Goal: Task Accomplishment & Management: Manage account settings

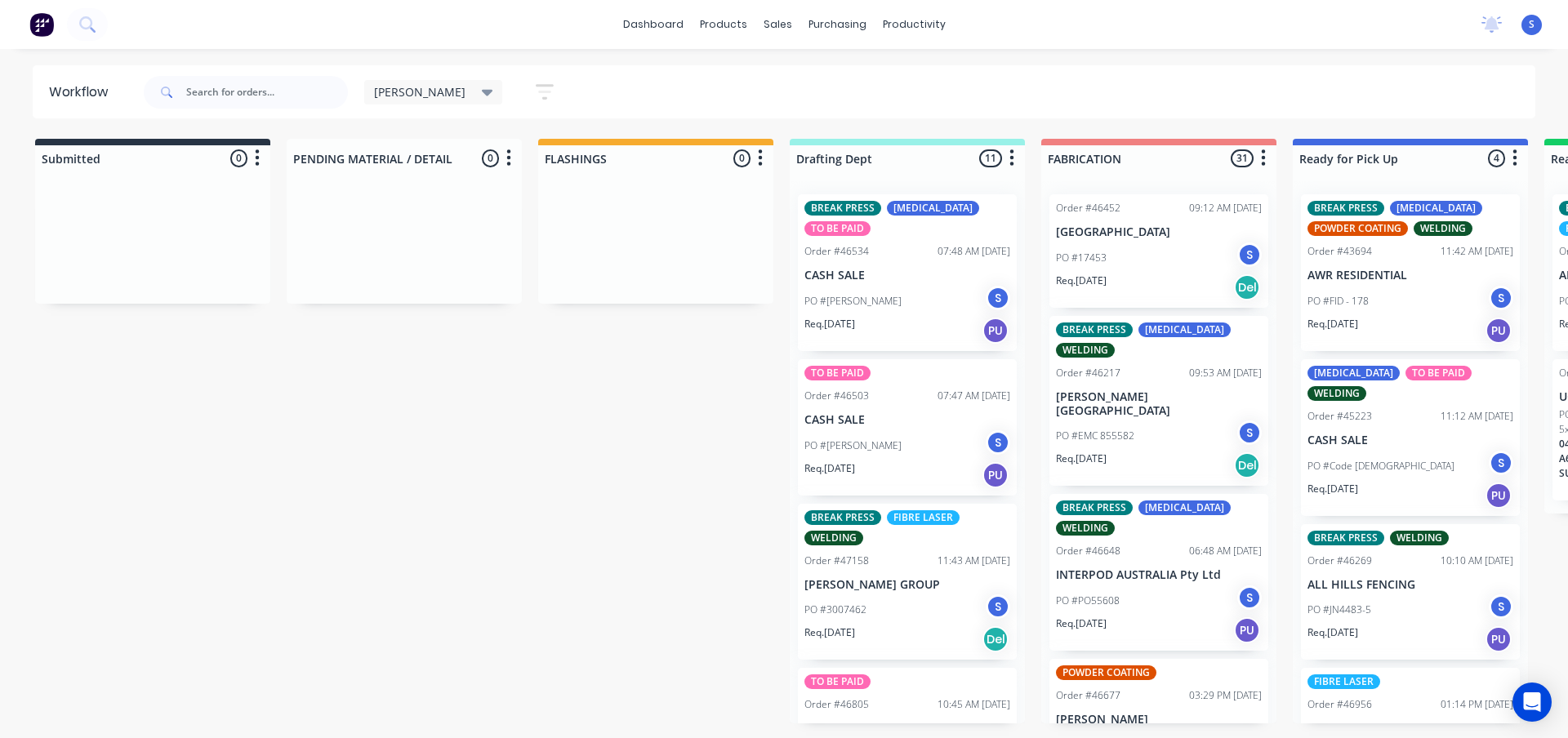
scroll to position [327, 0]
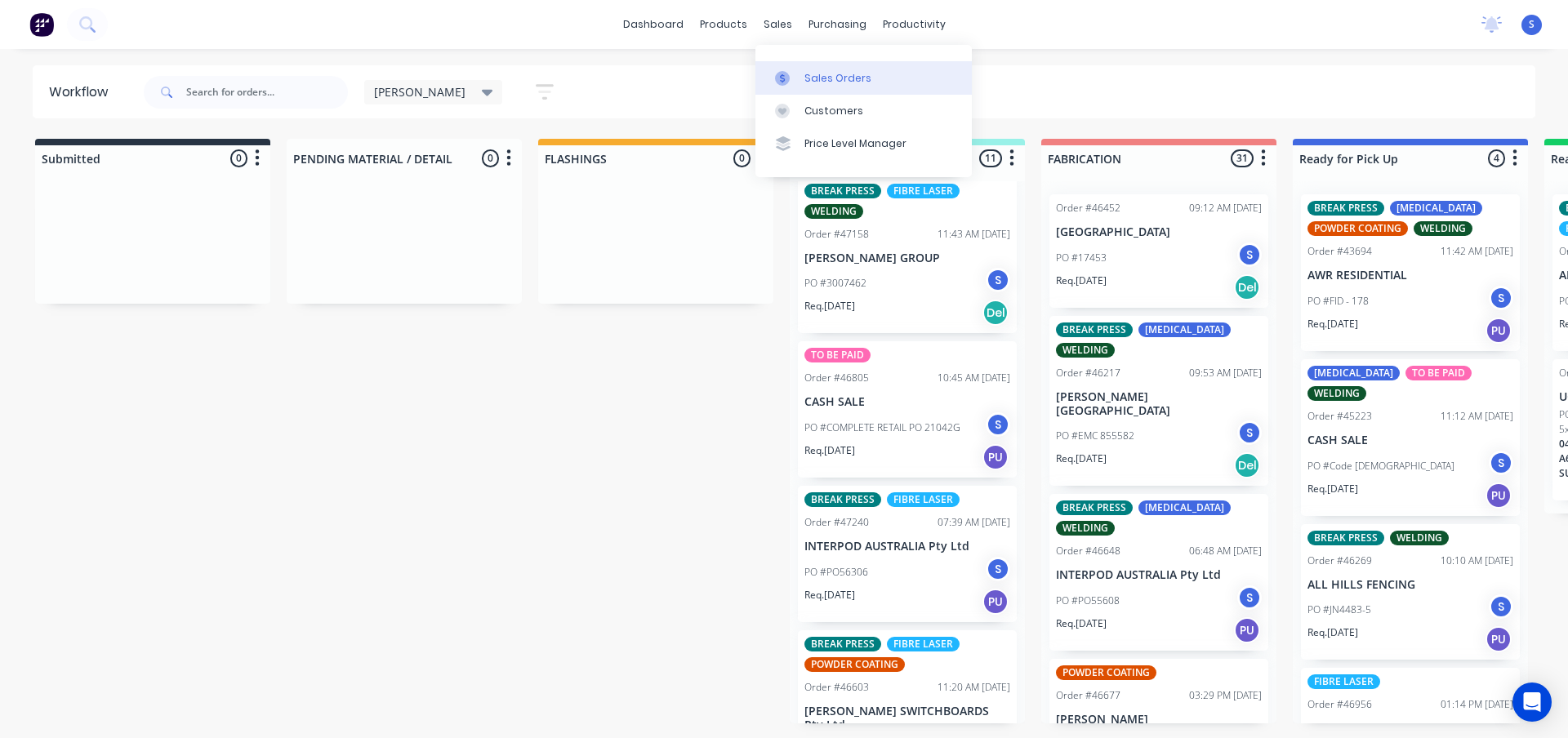
click at [825, 71] on div "Sales Orders" at bounding box center [838, 78] width 67 height 14
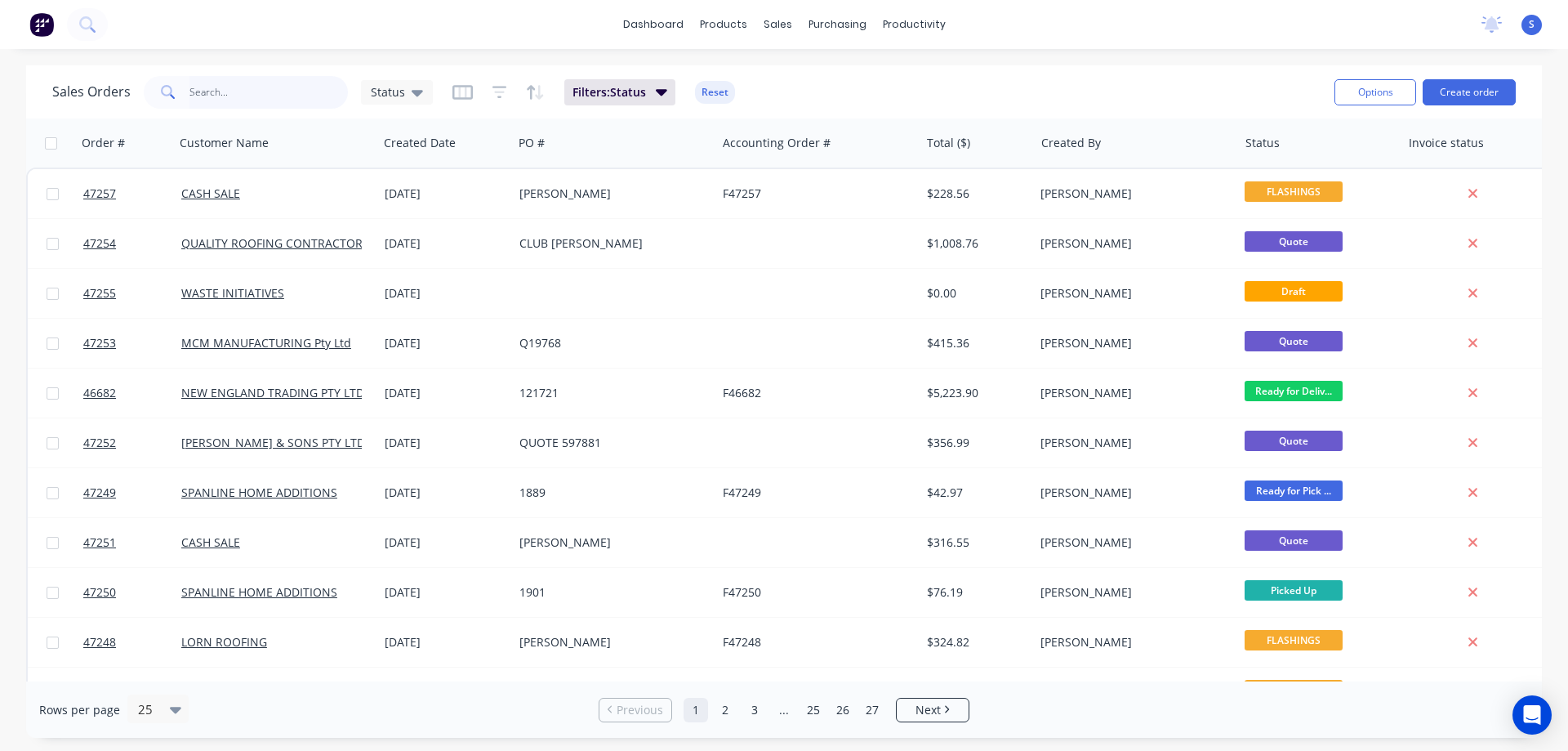
click at [296, 96] on input "text" at bounding box center [269, 92] width 160 height 32
click at [939, 72] on div "Workflow" at bounding box center [943, 78] width 49 height 14
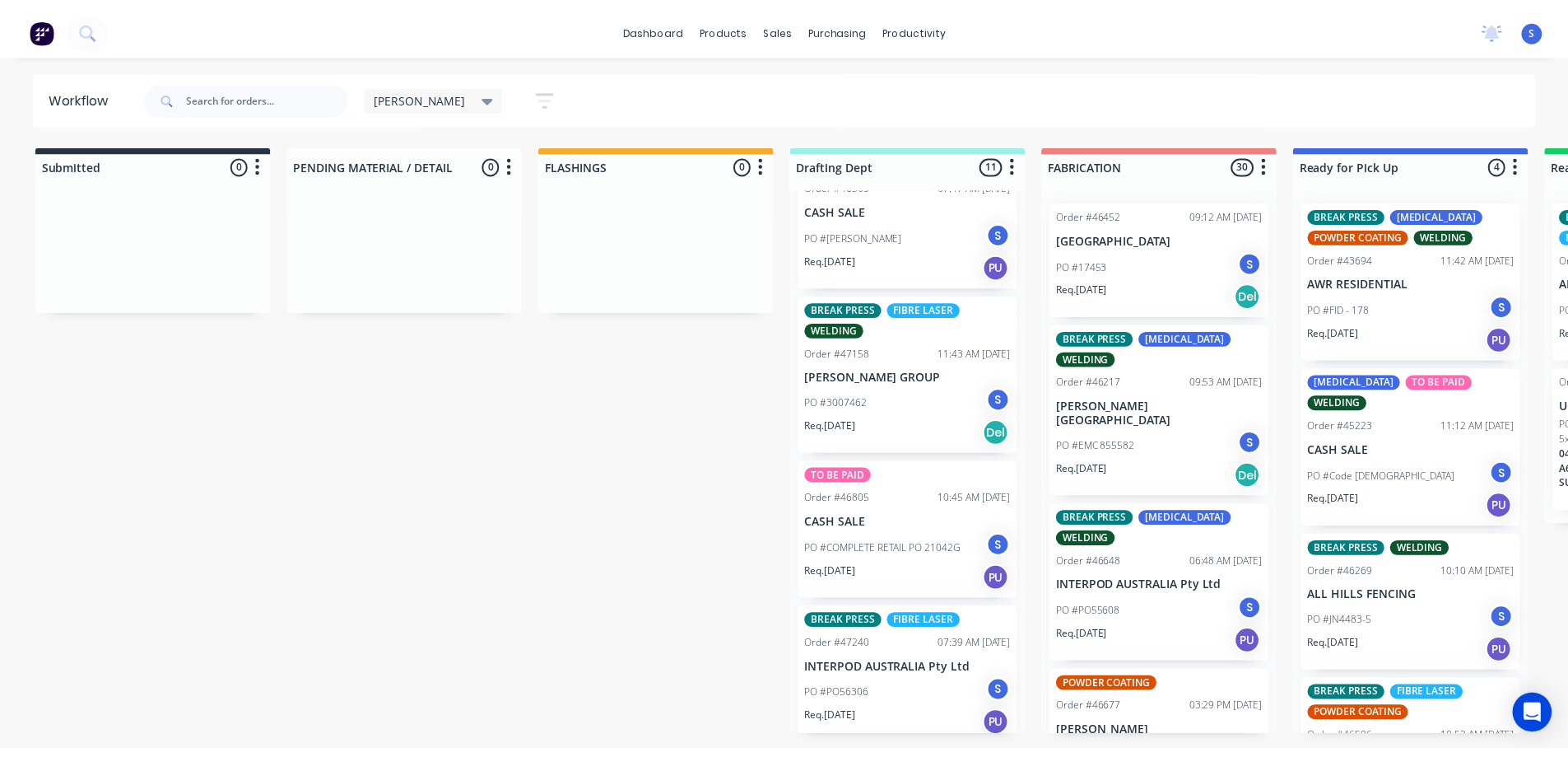
scroll to position [247, 0]
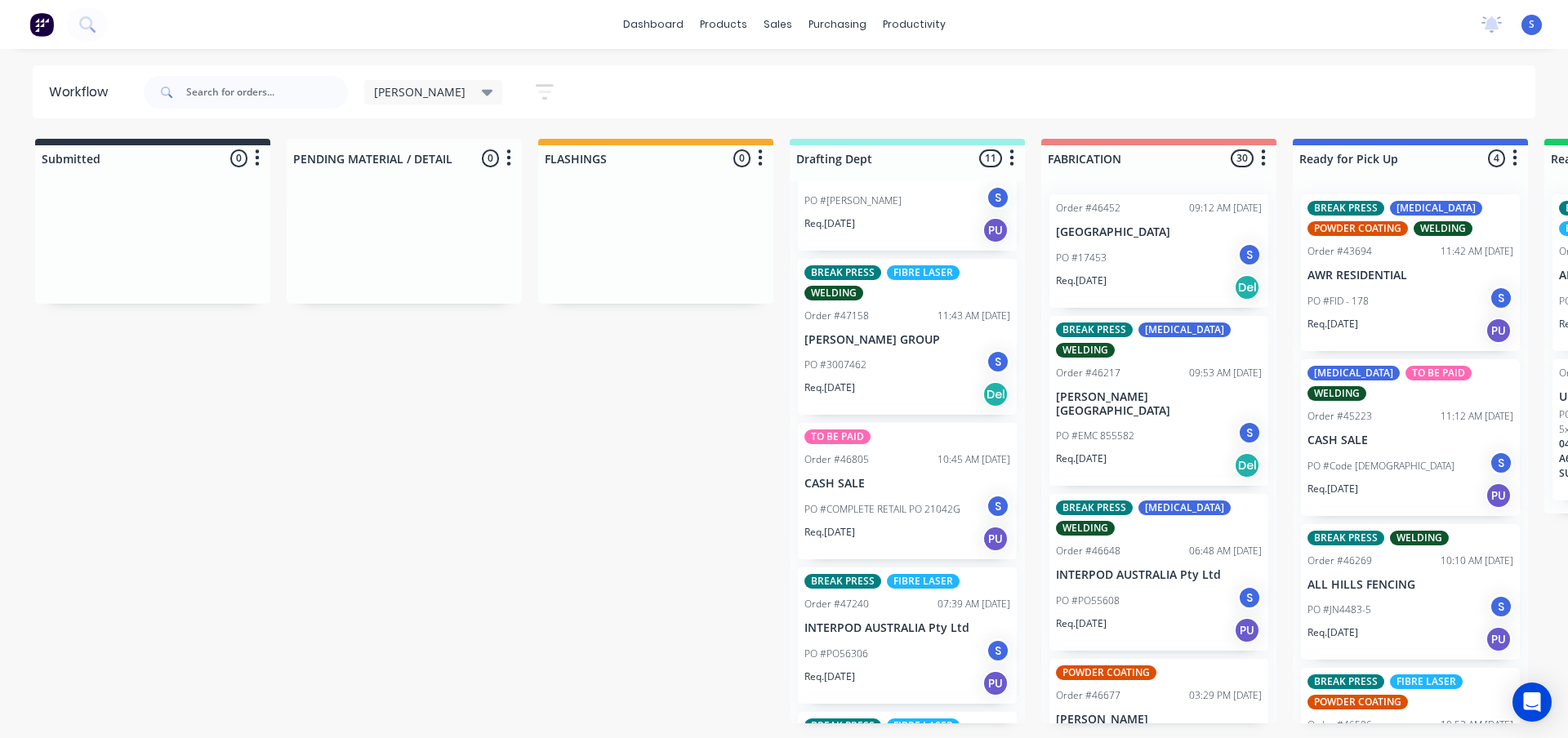
click at [829, 516] on p "PO #COMPLETE RETAIL PO 21042G" at bounding box center [883, 509] width 156 height 14
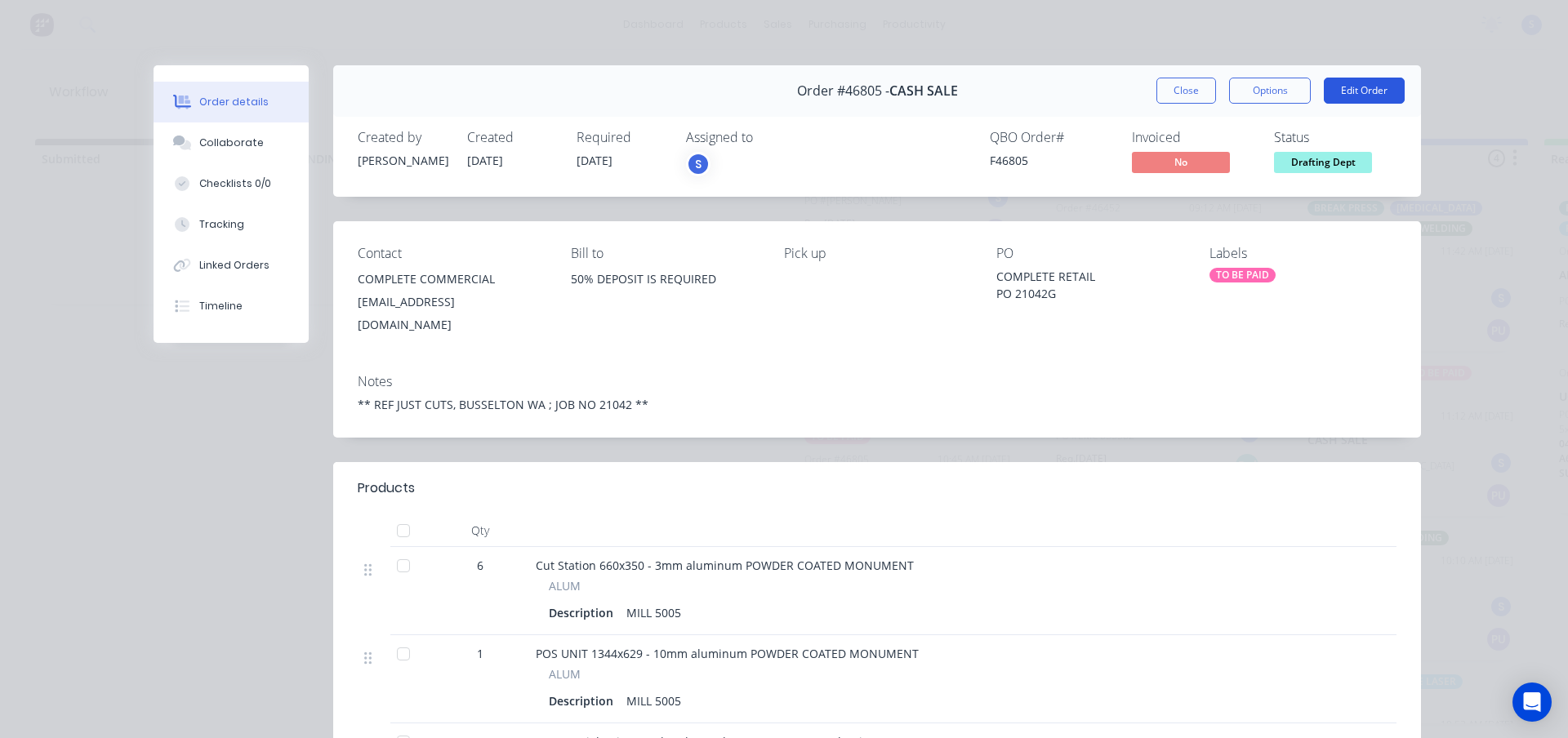
click at [1349, 87] on button "Edit Order" at bounding box center [1364, 91] width 81 height 27
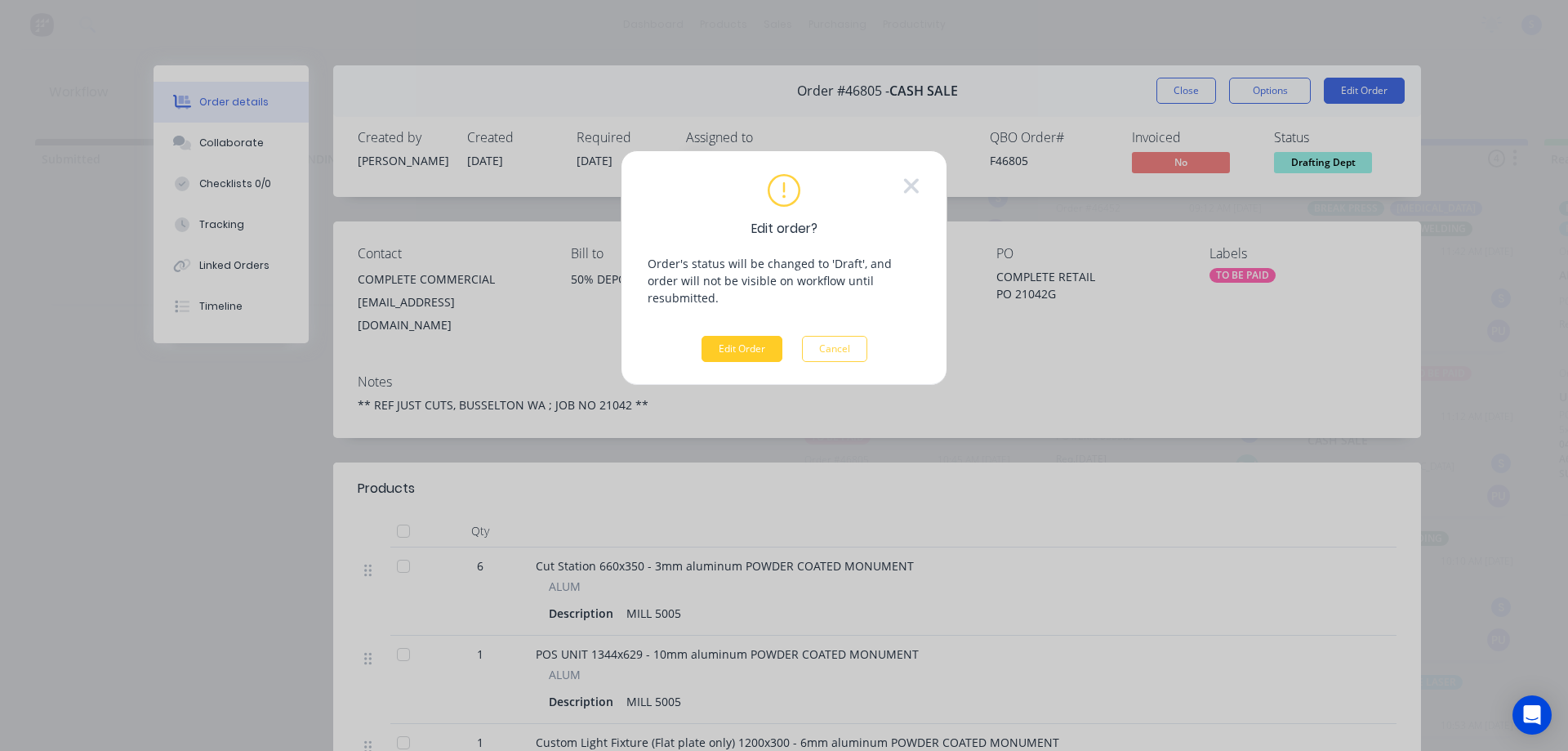
click at [761, 336] on button "Edit Order" at bounding box center [741, 349] width 81 height 27
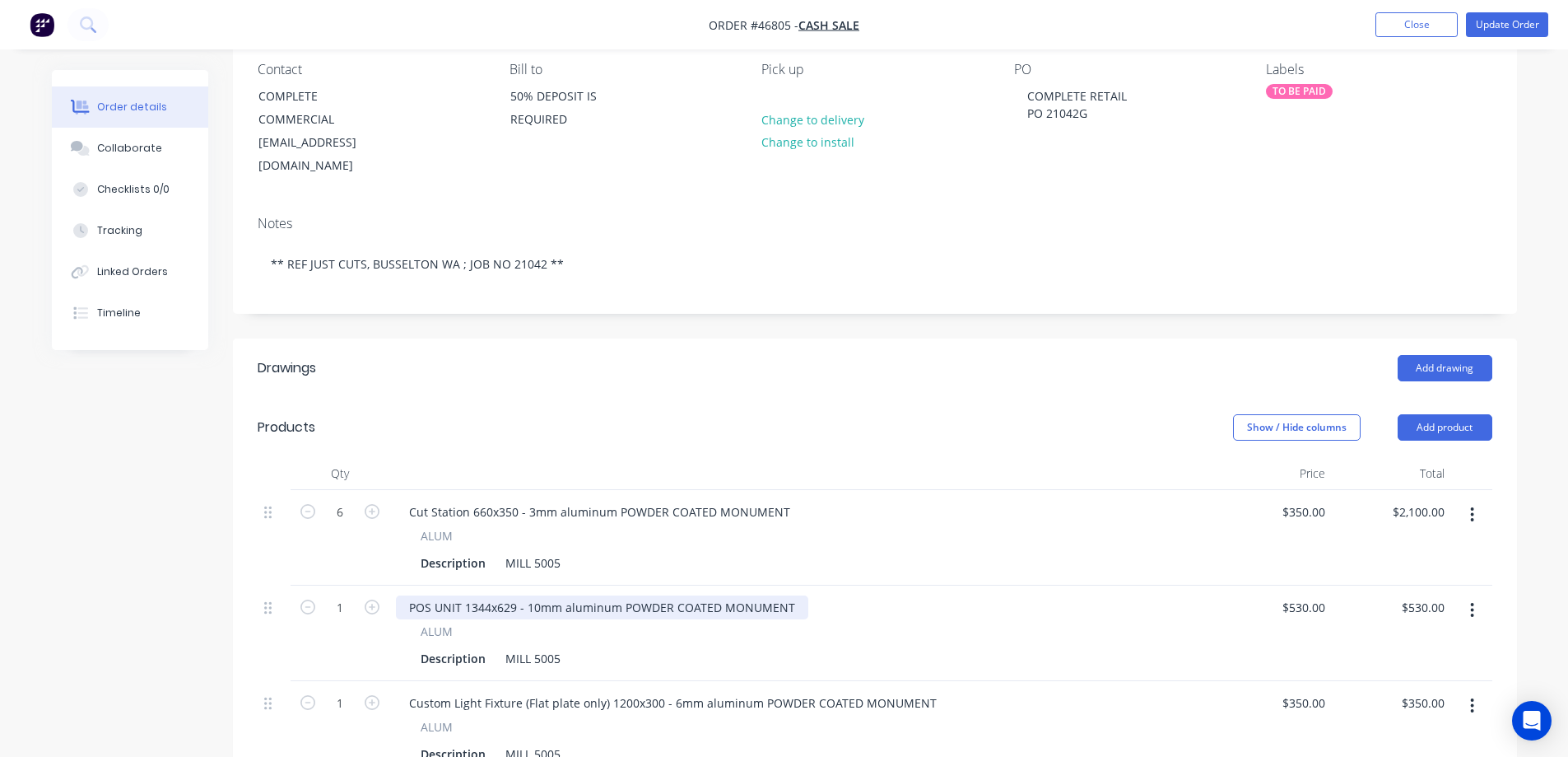
scroll to position [165, 0]
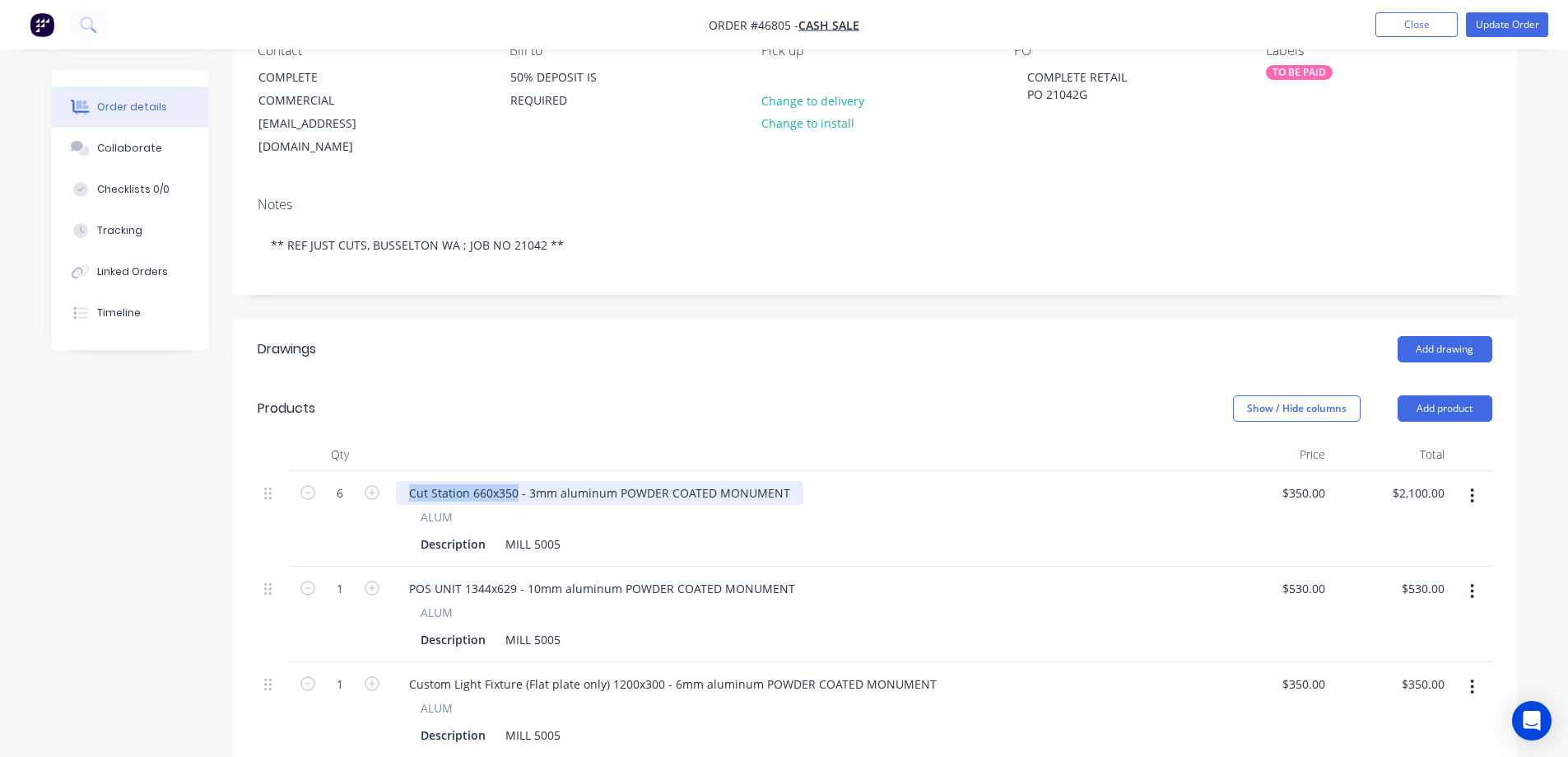
drag, startPoint x: 516, startPoint y: 453, endPoint x: 398, endPoint y: 452, distance: 118.0
click at [398, 481] on div "Cut Station 660x350 - 3mm aluminum POWDER COATED MONUMENT" at bounding box center [599, 493] width 407 height 24
click at [438, 532] on div "Description" at bounding box center [453, 543] width 79 height 24
paste div
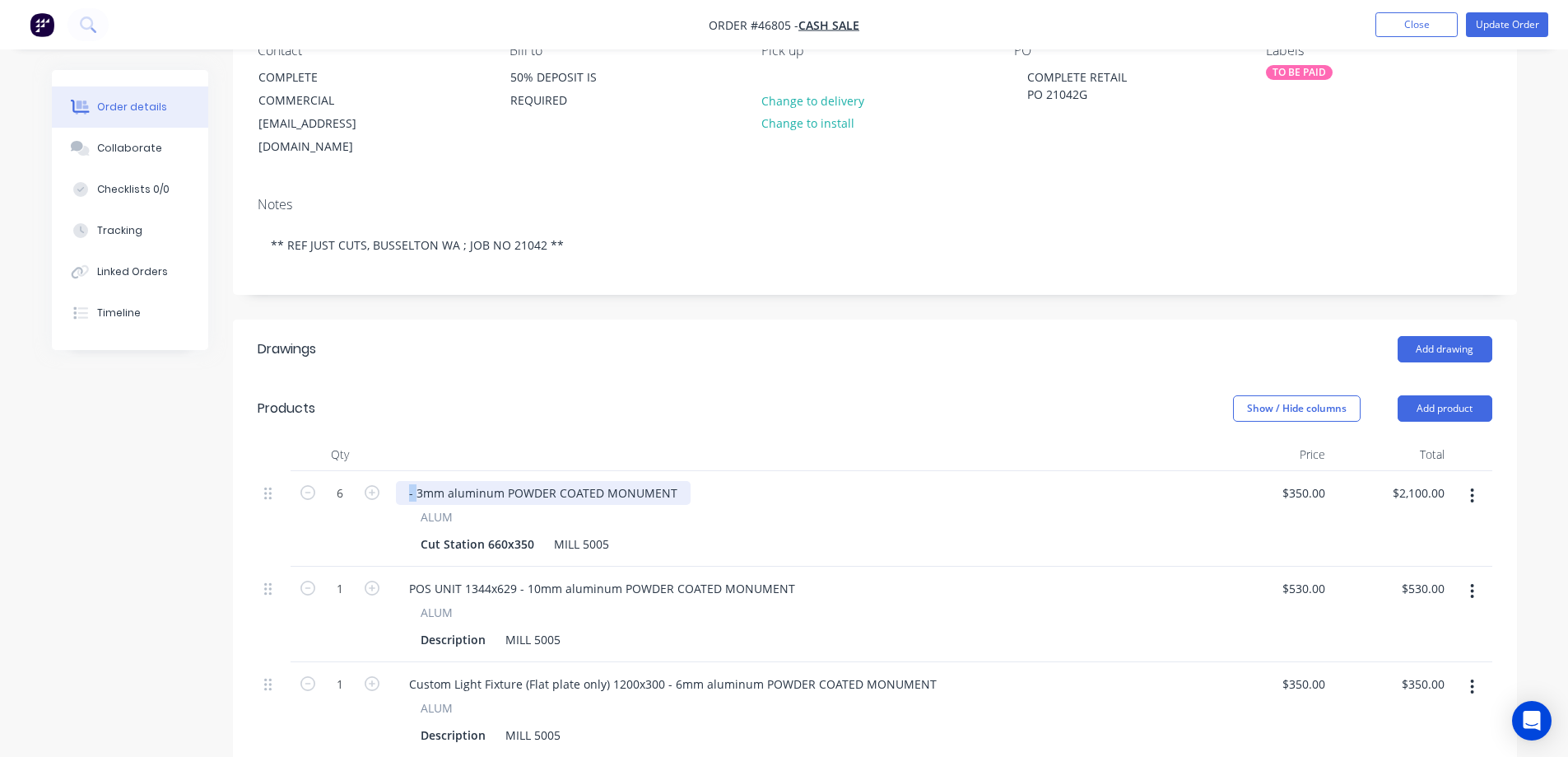
drag, startPoint x: 417, startPoint y: 454, endPoint x: 339, endPoint y: 473, distance: 80.3
click at [342, 473] on div "6 - 3mm aluminum POWDER COATED MONUMENT ALUM Cut Station 660x350 MILL 5005 $350…" at bounding box center [875, 519] width 1235 height 96
click at [677, 481] on div "3mm aluminum POWDER COATED MONUMENT" at bounding box center [801, 493] width 810 height 24
click at [665, 481] on div "3mm aluminum POWDER COATED MONUMENT" at bounding box center [539, 493] width 287 height 24
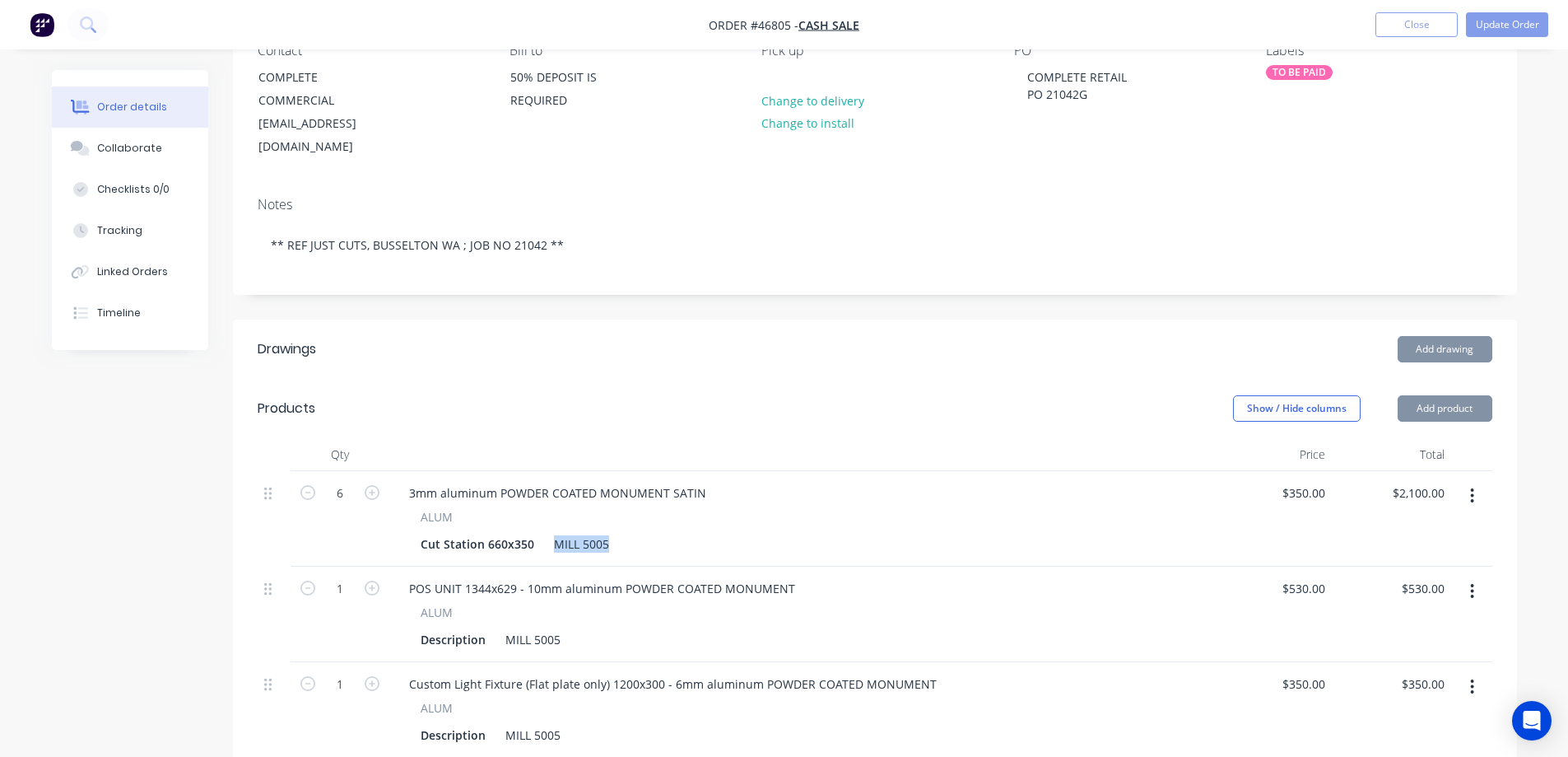
drag, startPoint x: 550, startPoint y: 504, endPoint x: 841, endPoint y: 510, distance: 291.1
click at [841, 532] on div "Cut Station 660x350 MILL 5005" at bounding box center [797, 543] width 767 height 24
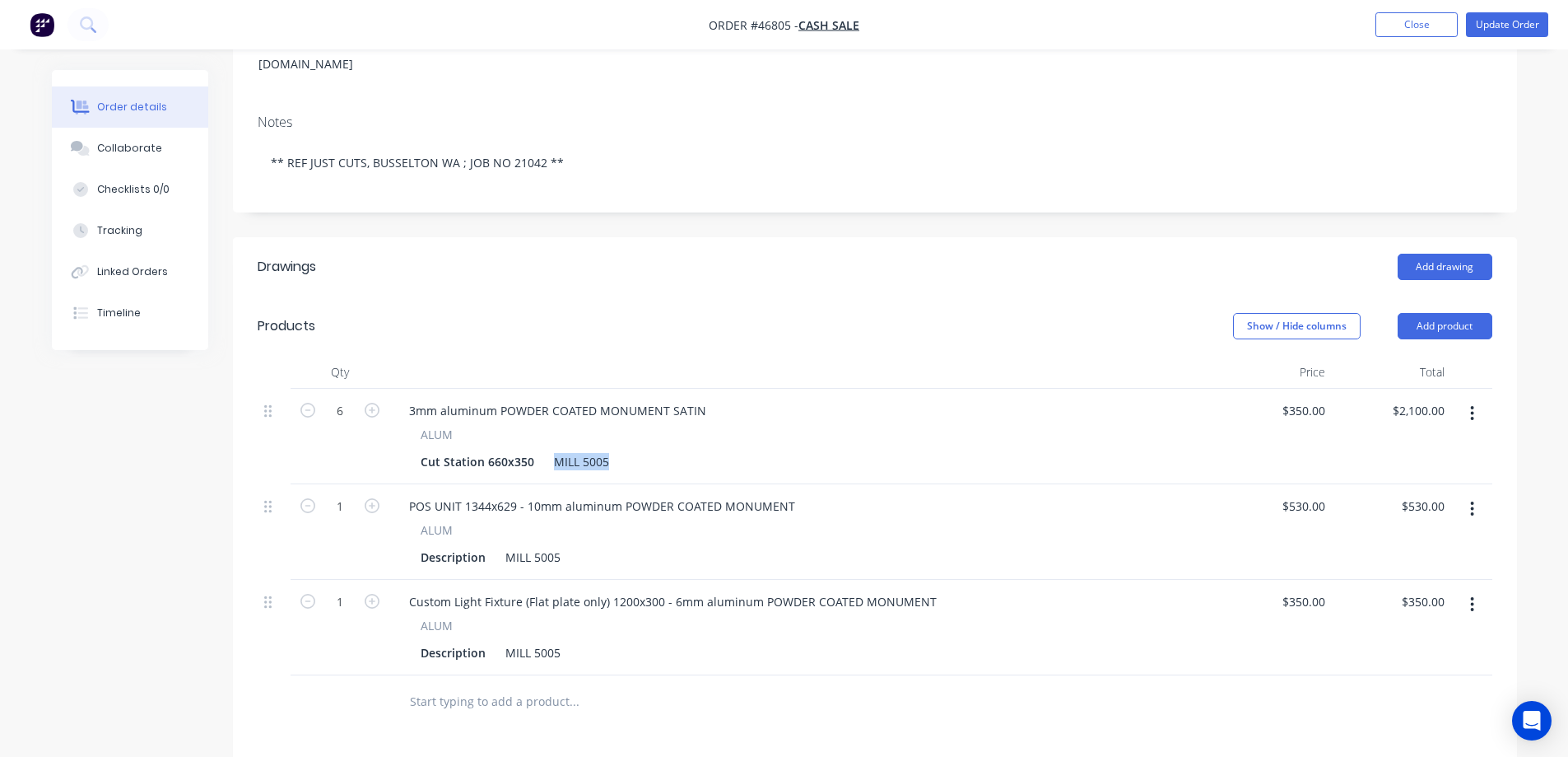
scroll to position [330, 0]
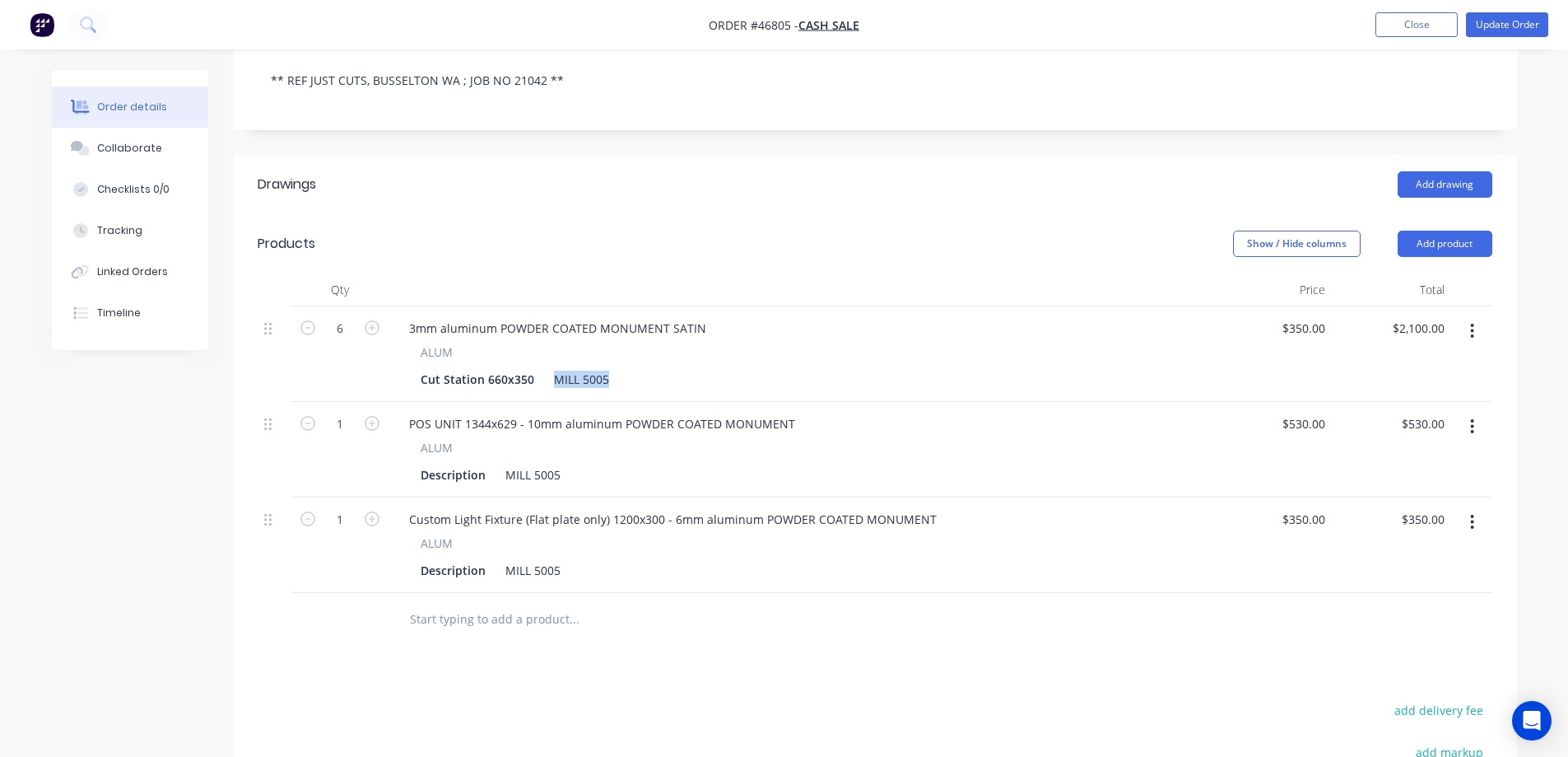
click at [1472, 322] on icon "button" at bounding box center [1472, 331] width 4 height 18
click at [1404, 396] on div "Duplicate" at bounding box center [1414, 407] width 126 height 24
click at [1474, 322] on icon "button" at bounding box center [1472, 331] width 4 height 18
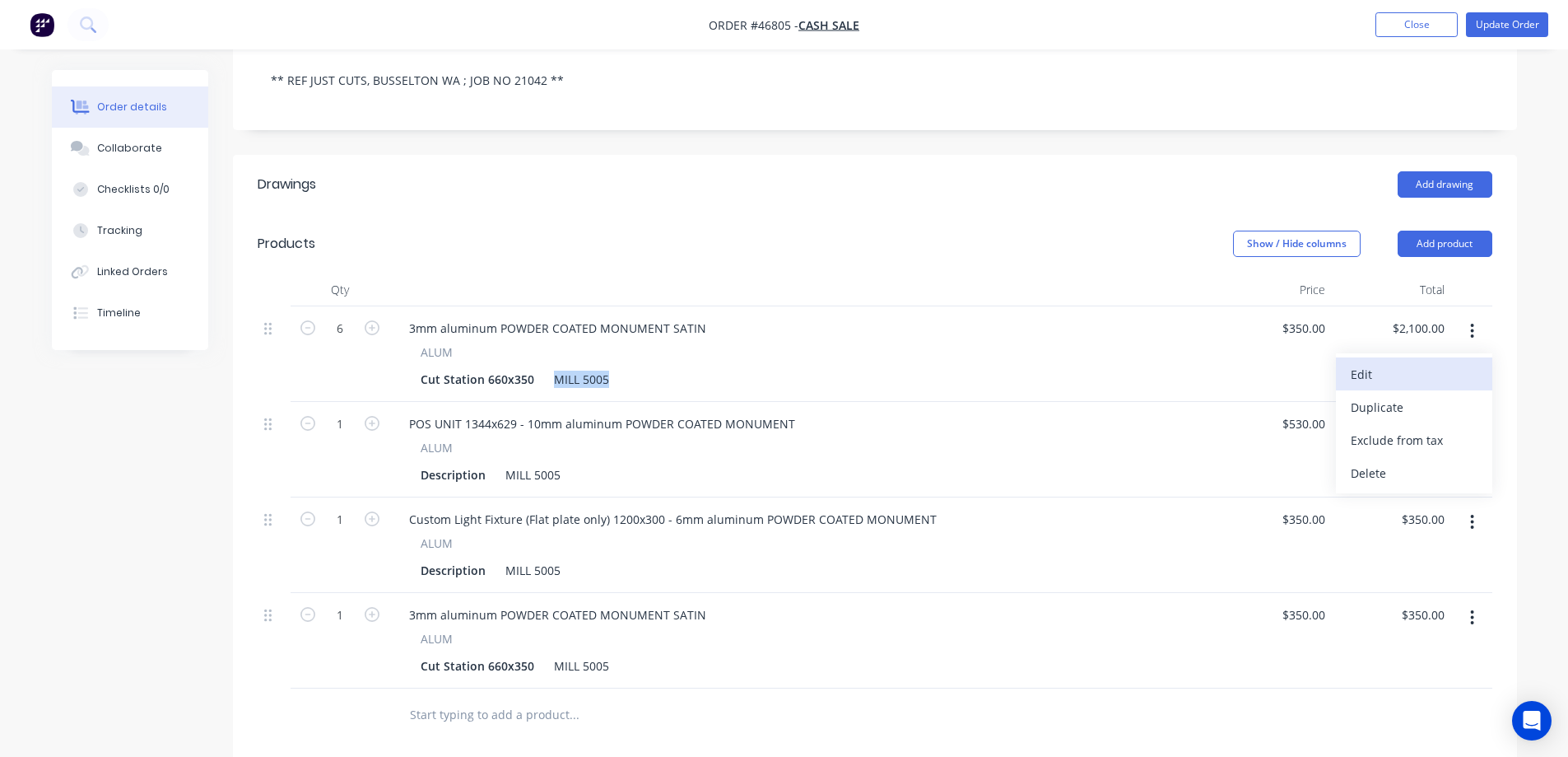
click at [1416, 362] on div "Edit" at bounding box center [1414, 374] width 126 height 24
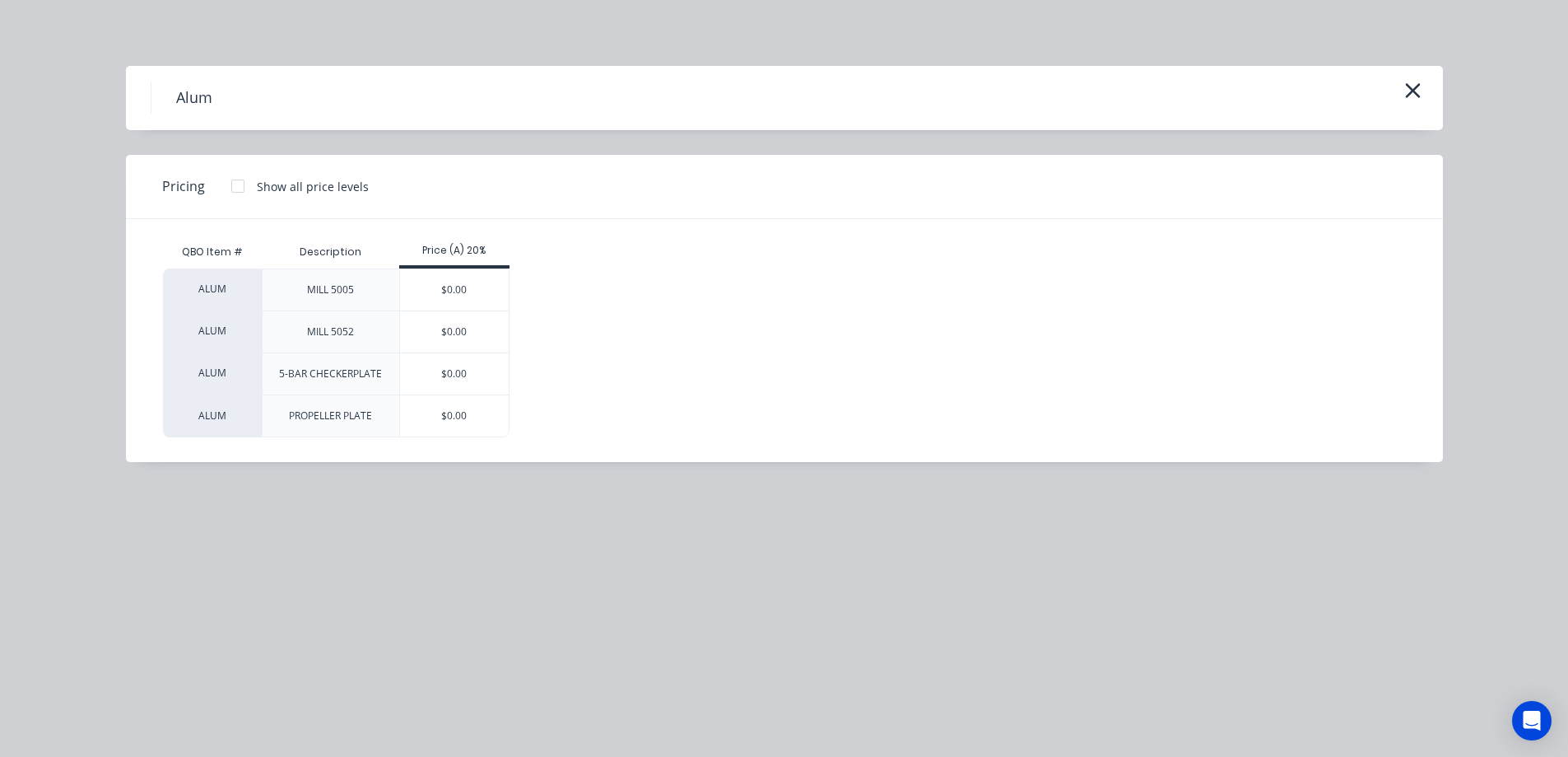
click at [168, 97] on h4 "Alum" at bounding box center [193, 98] width 86 height 32
click at [153, 107] on h4 "Alum" at bounding box center [193, 98] width 86 height 32
click at [1416, 94] on icon "button" at bounding box center [1412, 90] width 14 height 14
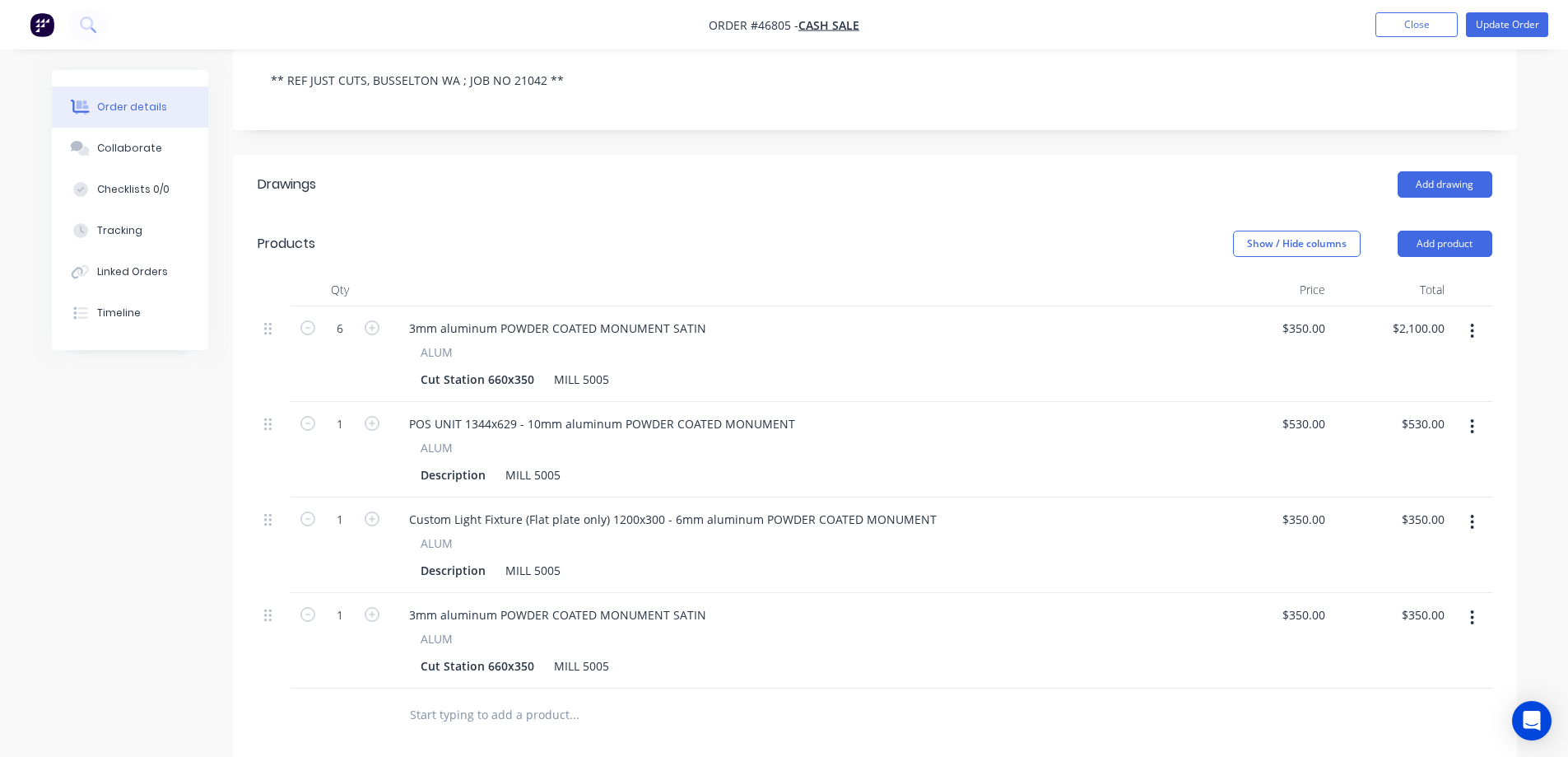
click at [1473, 610] on icon "button" at bounding box center [1472, 617] width 3 height 14
click at [1375, 744] on div "Delete" at bounding box center [1414, 759] width 126 height 24
click at [572, 367] on div "MILL 5005" at bounding box center [581, 378] width 68 height 24
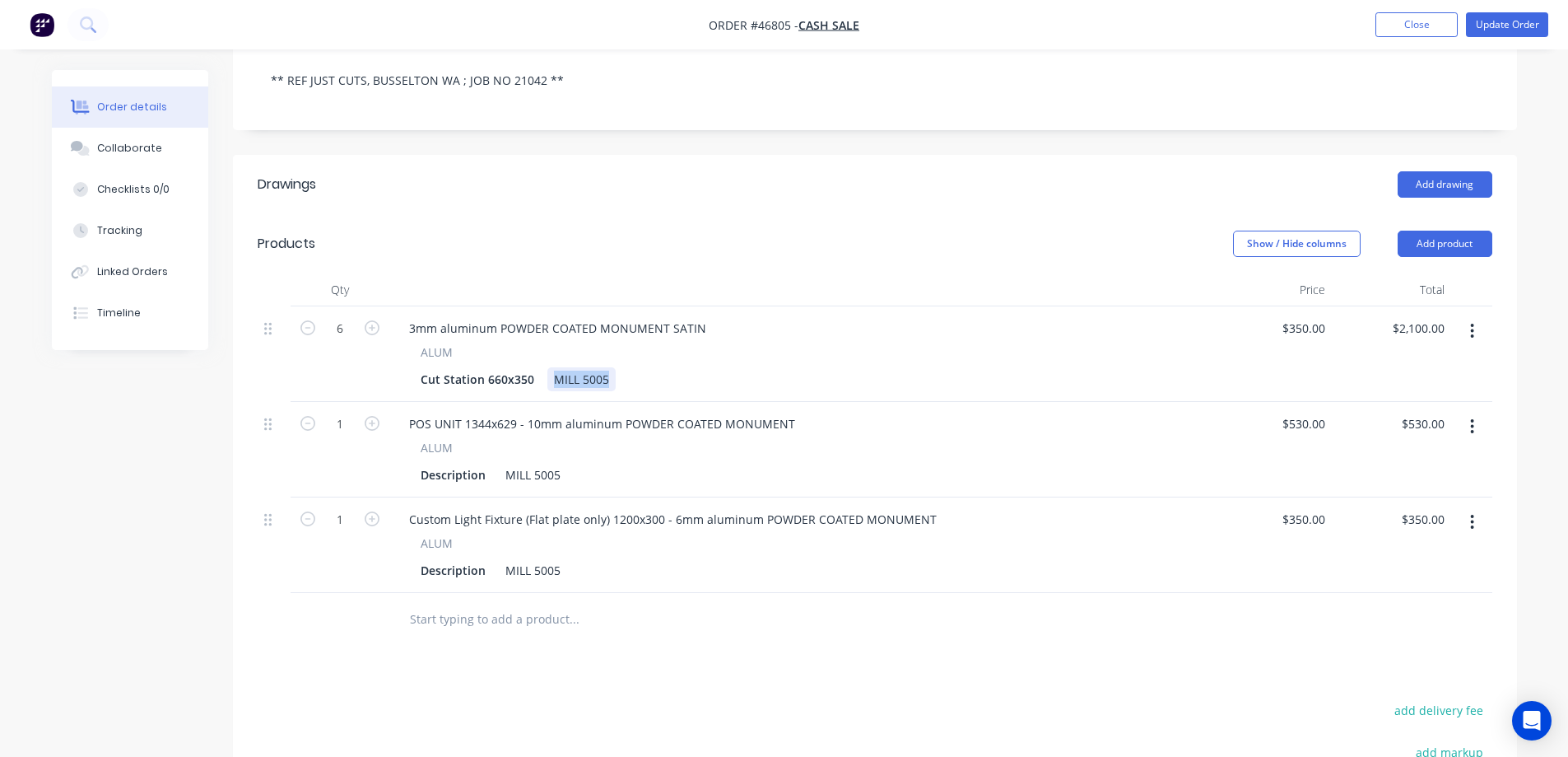
click at [572, 367] on div "MILL 5005" at bounding box center [581, 378] width 68 height 24
drag, startPoint x: 589, startPoint y: 287, endPoint x: 502, endPoint y: 291, distance: 87.1
click at [502, 316] on div "3mm aluminum POWDER COATED MONUMENT SATIN" at bounding box center [557, 328] width 324 height 24
drag, startPoint x: 552, startPoint y: 337, endPoint x: 684, endPoint y: 348, distance: 132.5
click at [684, 367] on div "Cut Station 660x350 MILL 5005" at bounding box center [797, 378] width 767 height 24
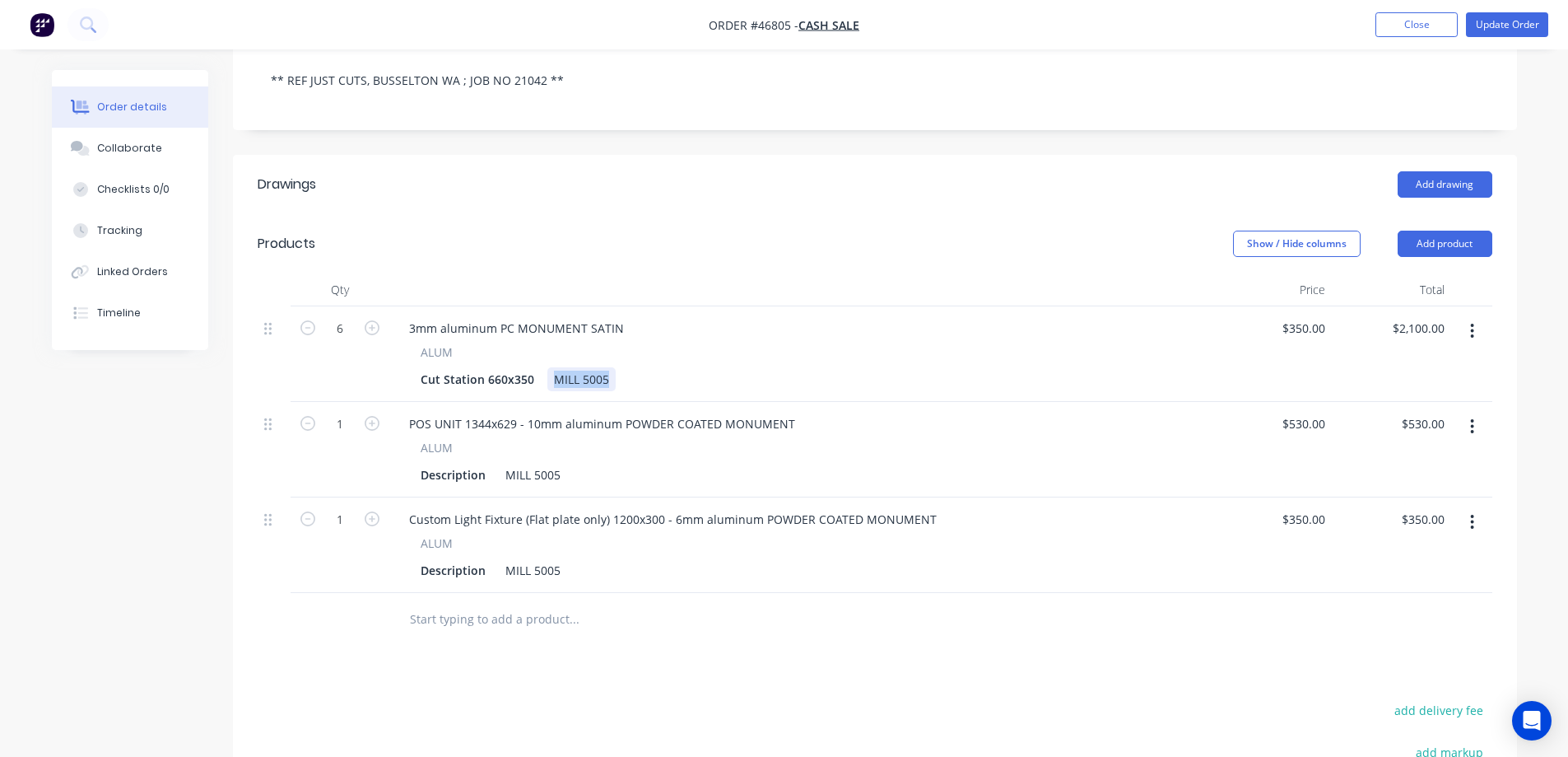
click at [593, 367] on div "MILL 5005" at bounding box center [581, 378] width 68 height 24
click at [497, 316] on div "3mm aluminum PC MONUMENT SATIN" at bounding box center [516, 328] width 241 height 24
click at [461, 316] on div "3mm aluminum + PC MONUMENT SATIN" at bounding box center [521, 328] width 251 height 24
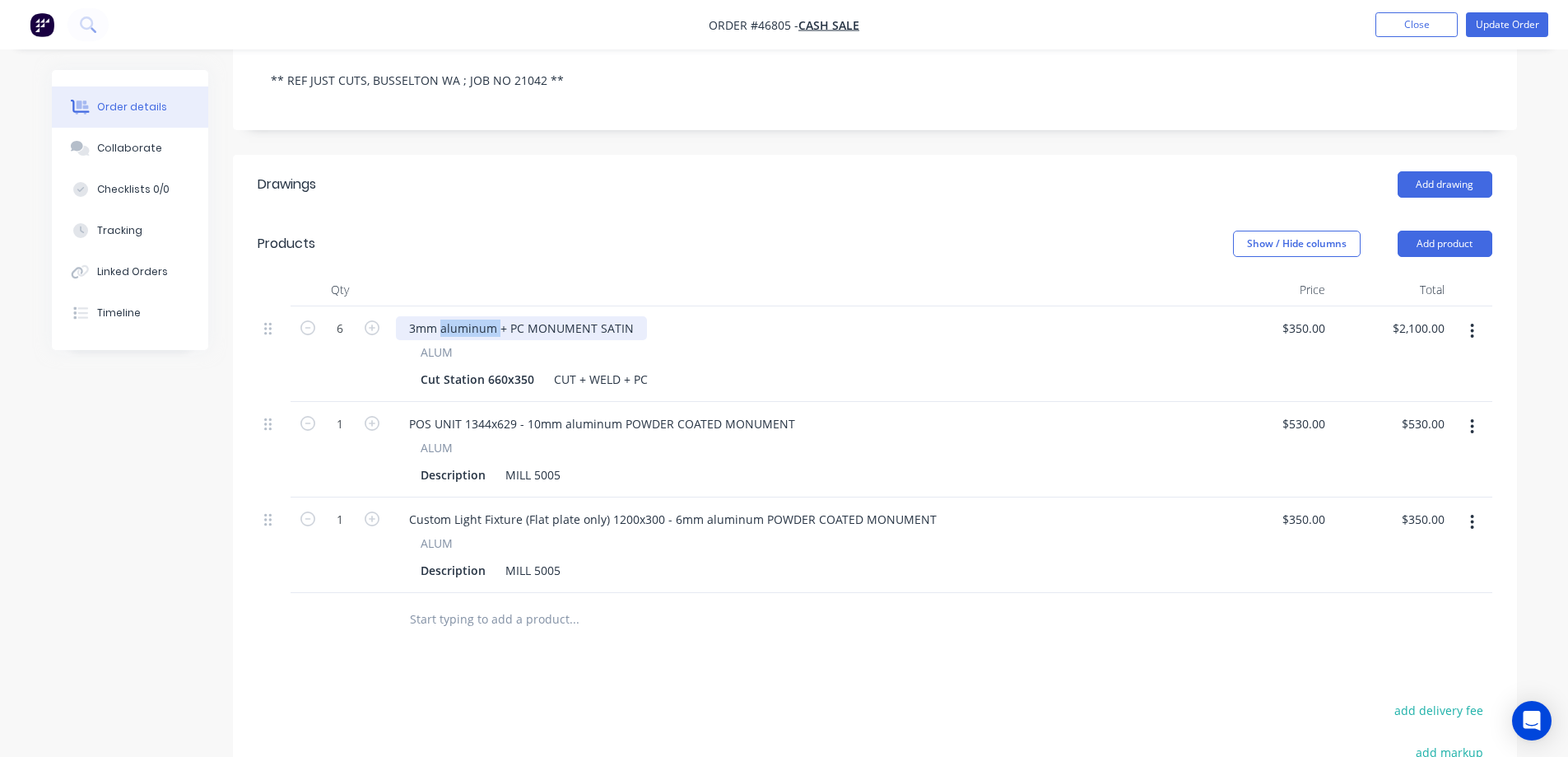
click at [461, 316] on div "3mm aluminum + PC MONUMENT SATIN" at bounding box center [521, 328] width 251 height 24
drag, startPoint x: 648, startPoint y: 340, endPoint x: 561, endPoint y: 349, distance: 87.5
click at [570, 356] on div "3mm ALUMINIUM + PC MONUMENT SATIN ALUM Cut Station 660x350 CUT + WELD + PC" at bounding box center [802, 355] width 824 height 96
drag, startPoint x: 549, startPoint y: 341, endPoint x: 671, endPoint y: 344, distance: 122.0
click at [671, 367] on div "Cut Station 660x350 CUT + WELD + PC" at bounding box center [797, 378] width 767 height 24
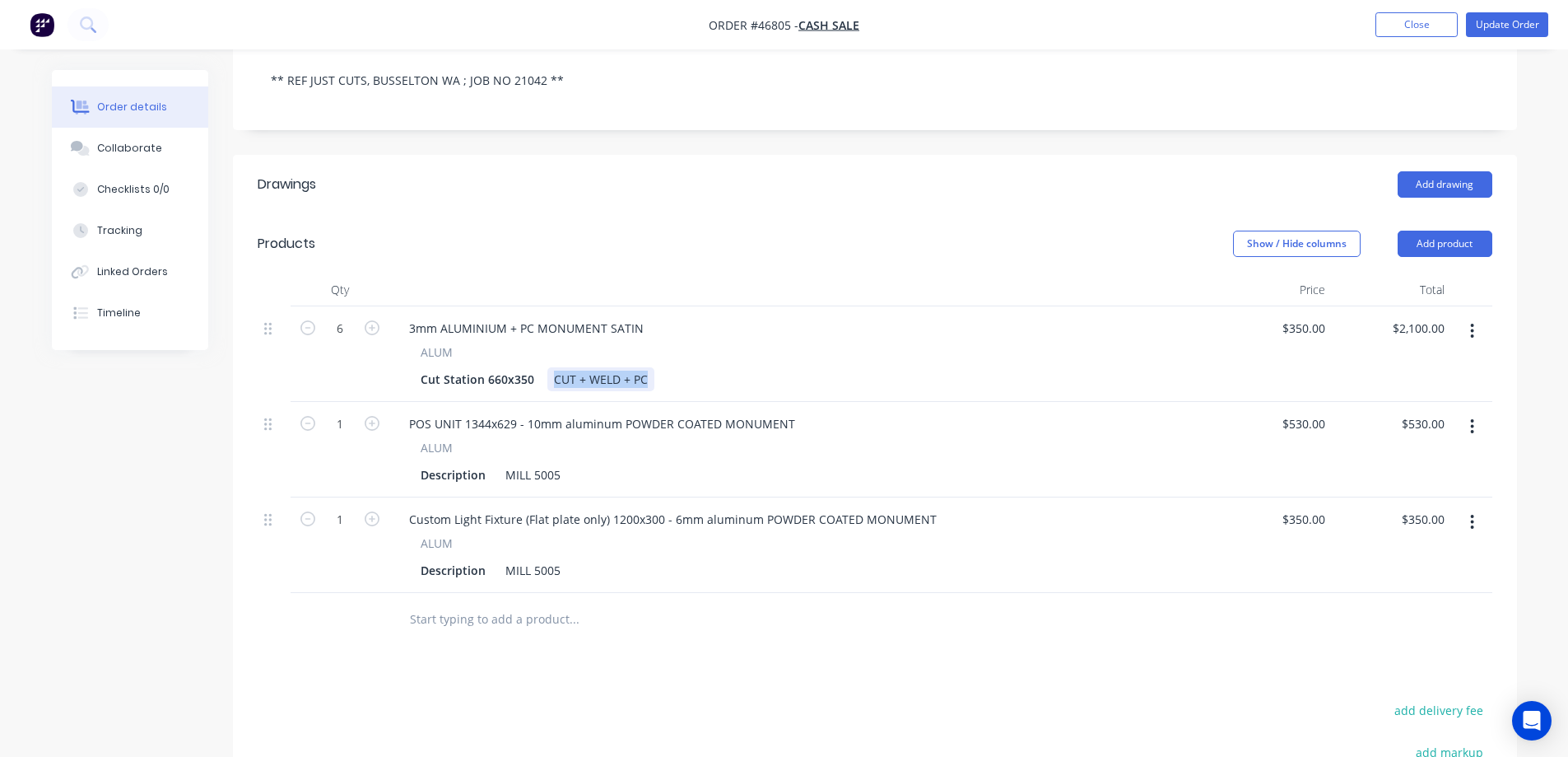
copy div "CUT + WELD + PC"
click at [516, 463] on div "MILL 5005" at bounding box center [533, 474] width 68 height 24
paste div
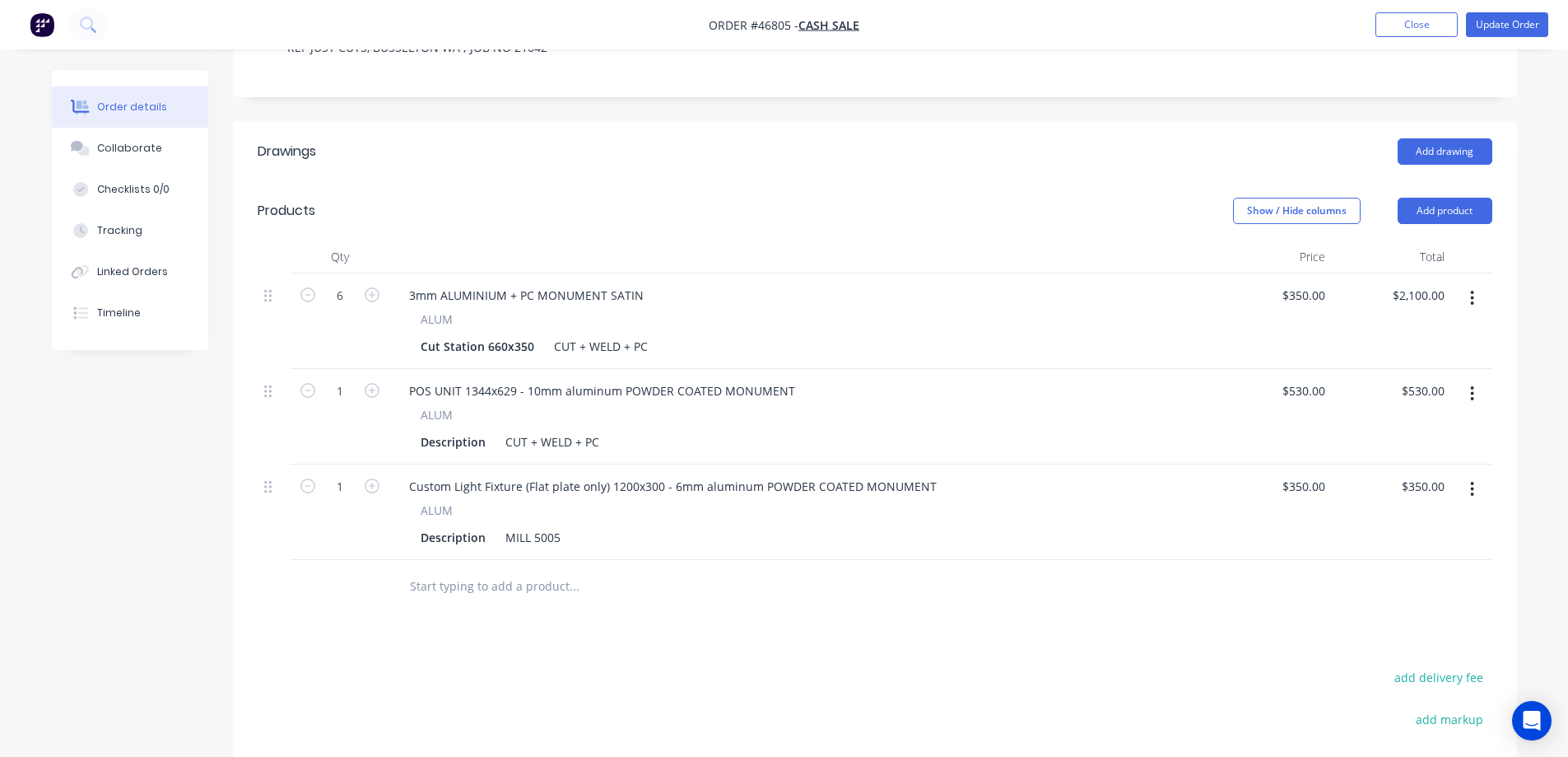
scroll to position [412, 0]
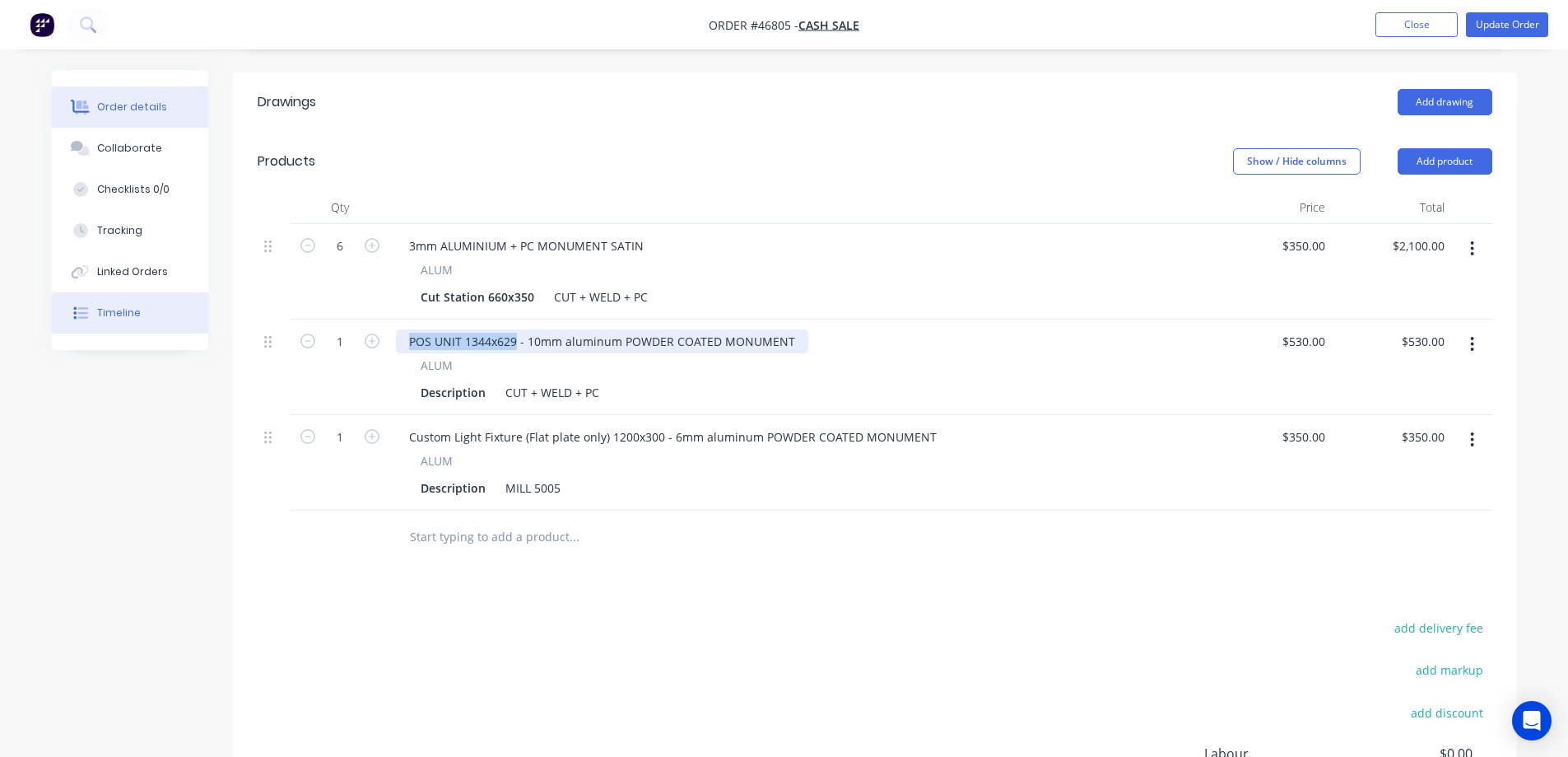
drag, startPoint x: 514, startPoint y: 302, endPoint x: 165, endPoint y: 323, distance: 349.6
click at [176, 322] on div "Order details Collaborate Checklists 0/0 Tracking Linked Orders Timeline Order …" at bounding box center [784, 303] width 1498 height 1290
drag, startPoint x: 420, startPoint y: 297, endPoint x: 257, endPoint y: 315, distance: 164.0
click at [279, 319] on div "1 - 10mm aluminum POWDER COATED MONUMENT ALUM Description CUT + WELD + PC $530.…" at bounding box center [875, 367] width 1235 height 96
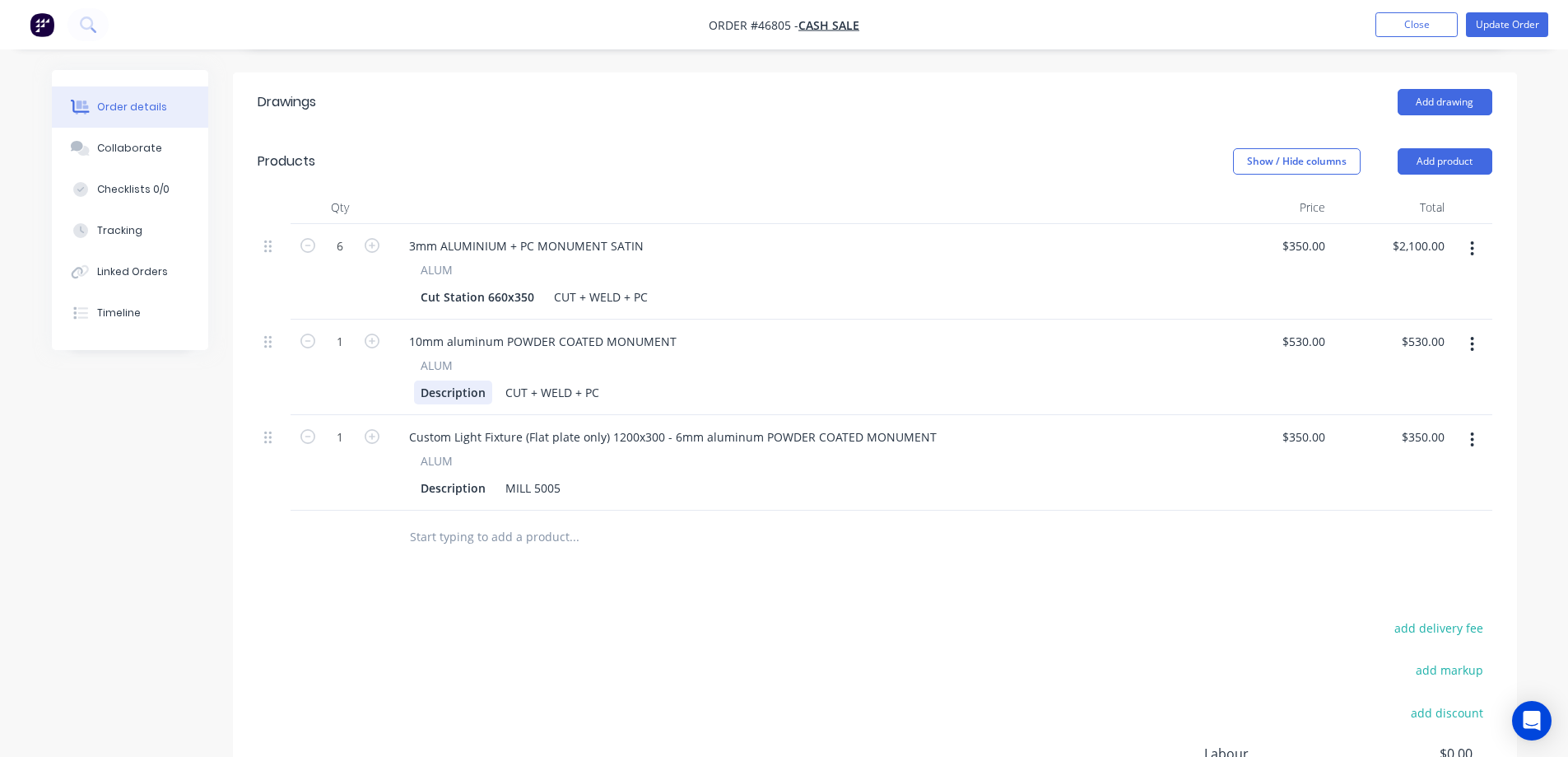
click at [450, 380] on div "Description" at bounding box center [453, 392] width 79 height 24
paste div
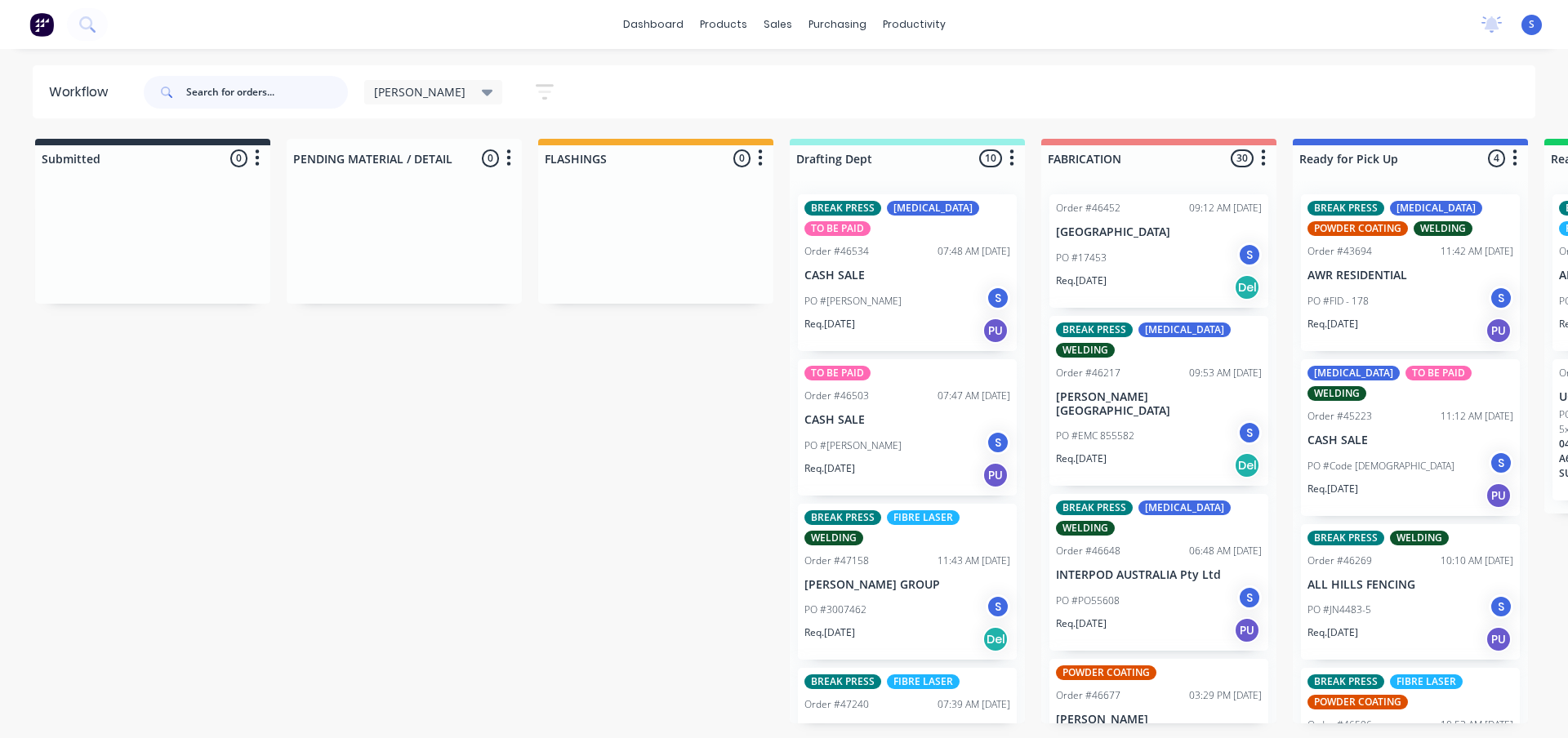
click at [259, 96] on input "text" at bounding box center [267, 92] width 162 height 32
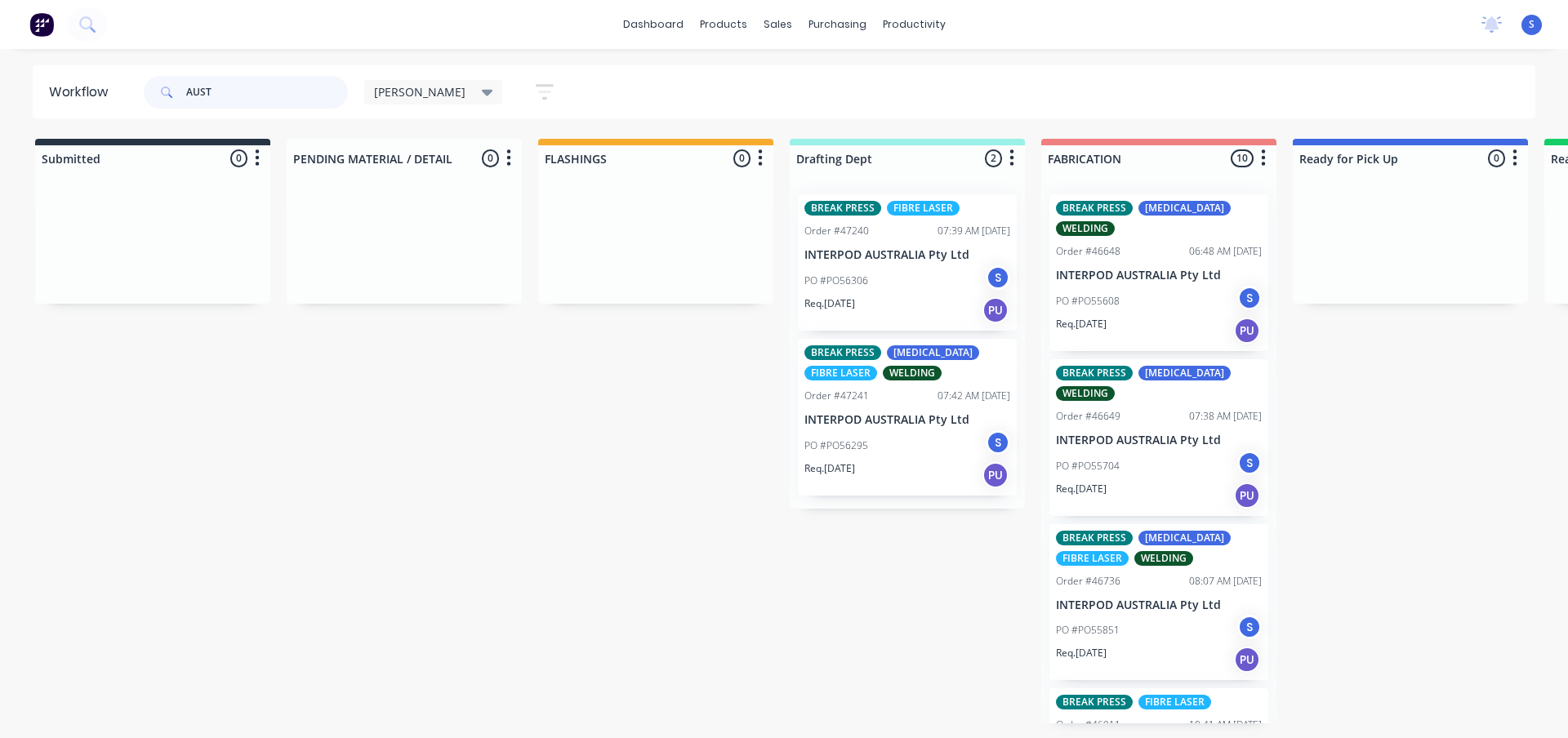
drag, startPoint x: 254, startPoint y: 101, endPoint x: 2, endPoint y: 125, distance: 253.1
click at [85, 115] on header "Workflow AUST Stuart Save new view None edit Stuart (Default) edit Nilesh edit …" at bounding box center [784, 92] width 1503 height 53
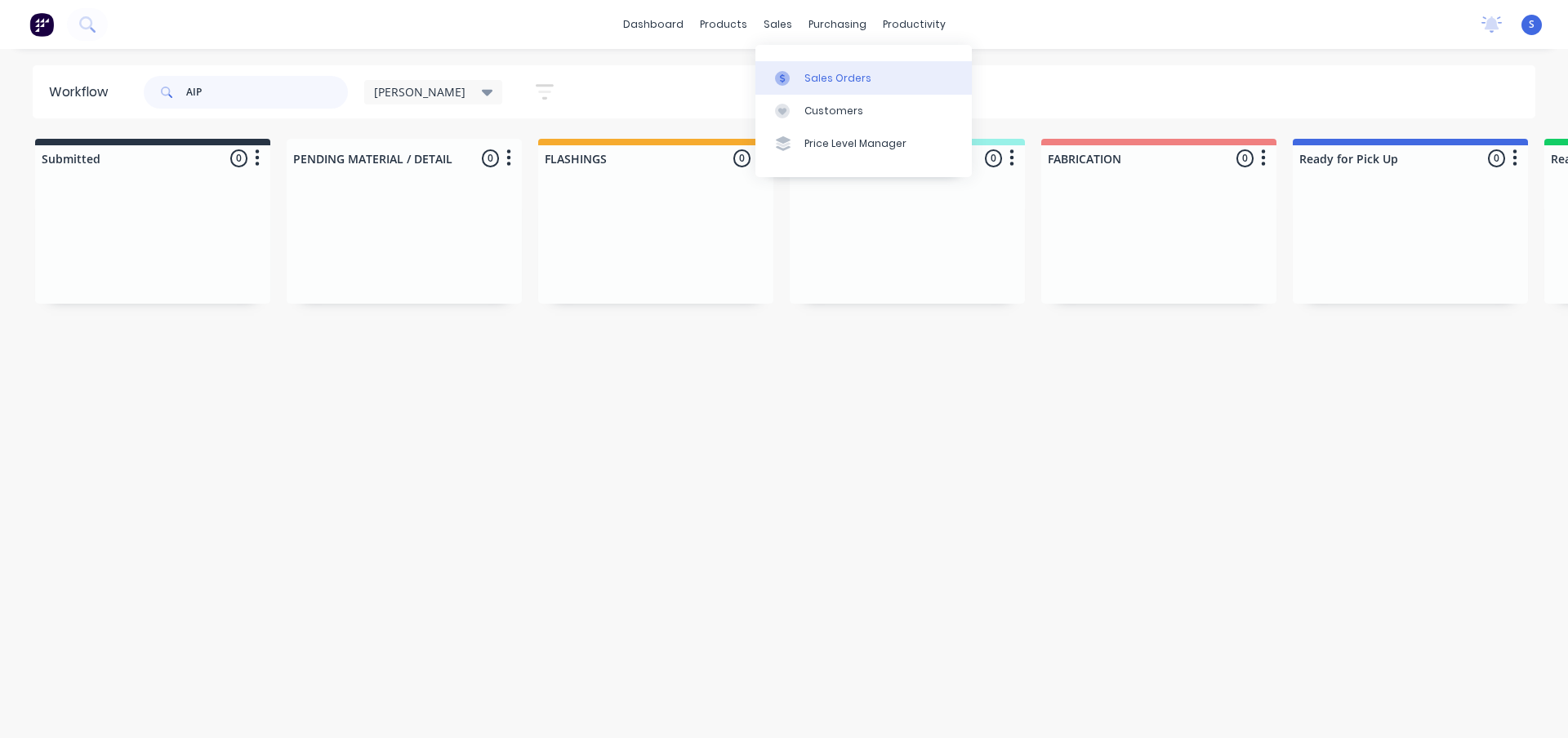
type input "AIP"
click at [813, 79] on div "Sales Orders" at bounding box center [838, 78] width 67 height 14
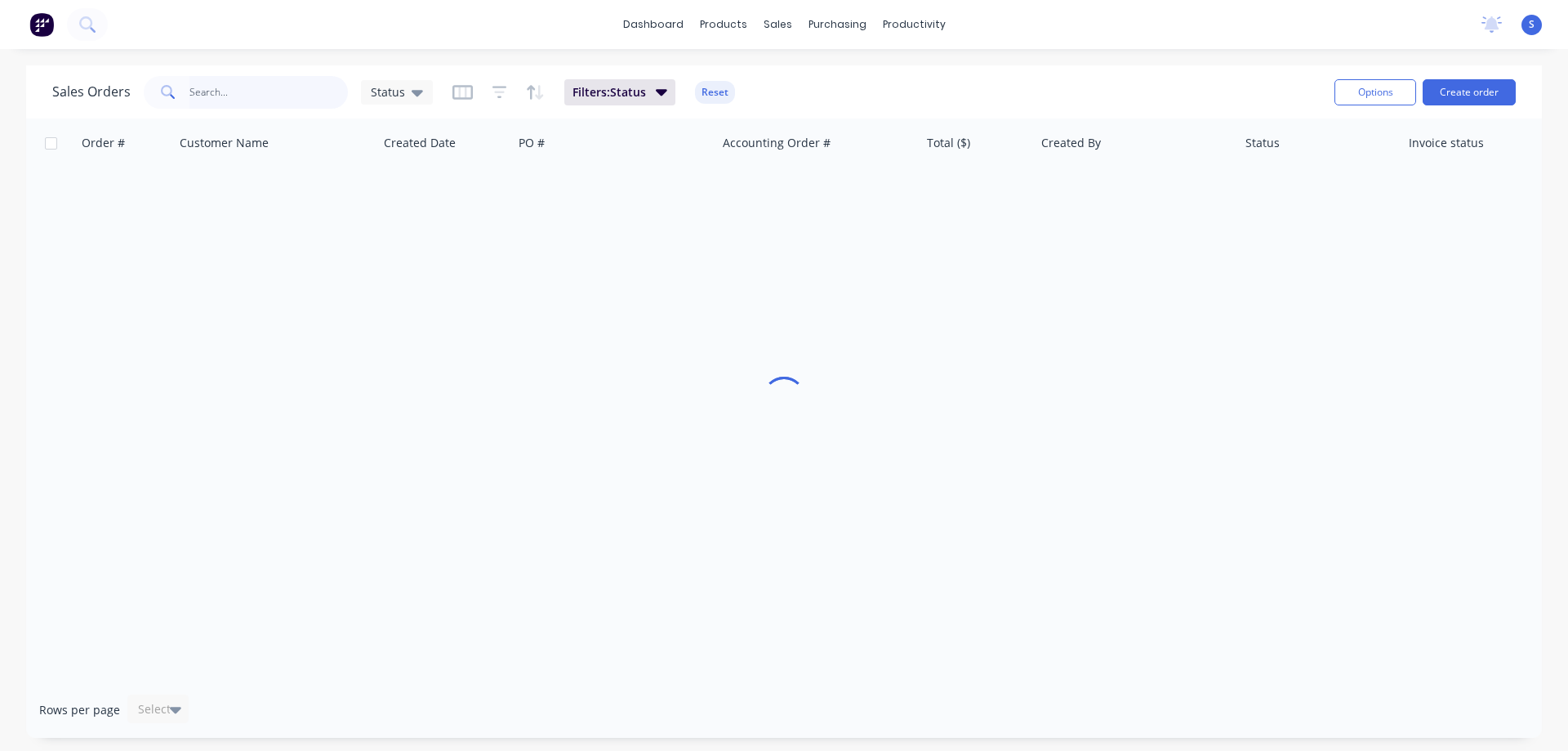
click at [201, 96] on input "text" at bounding box center [269, 92] width 160 height 32
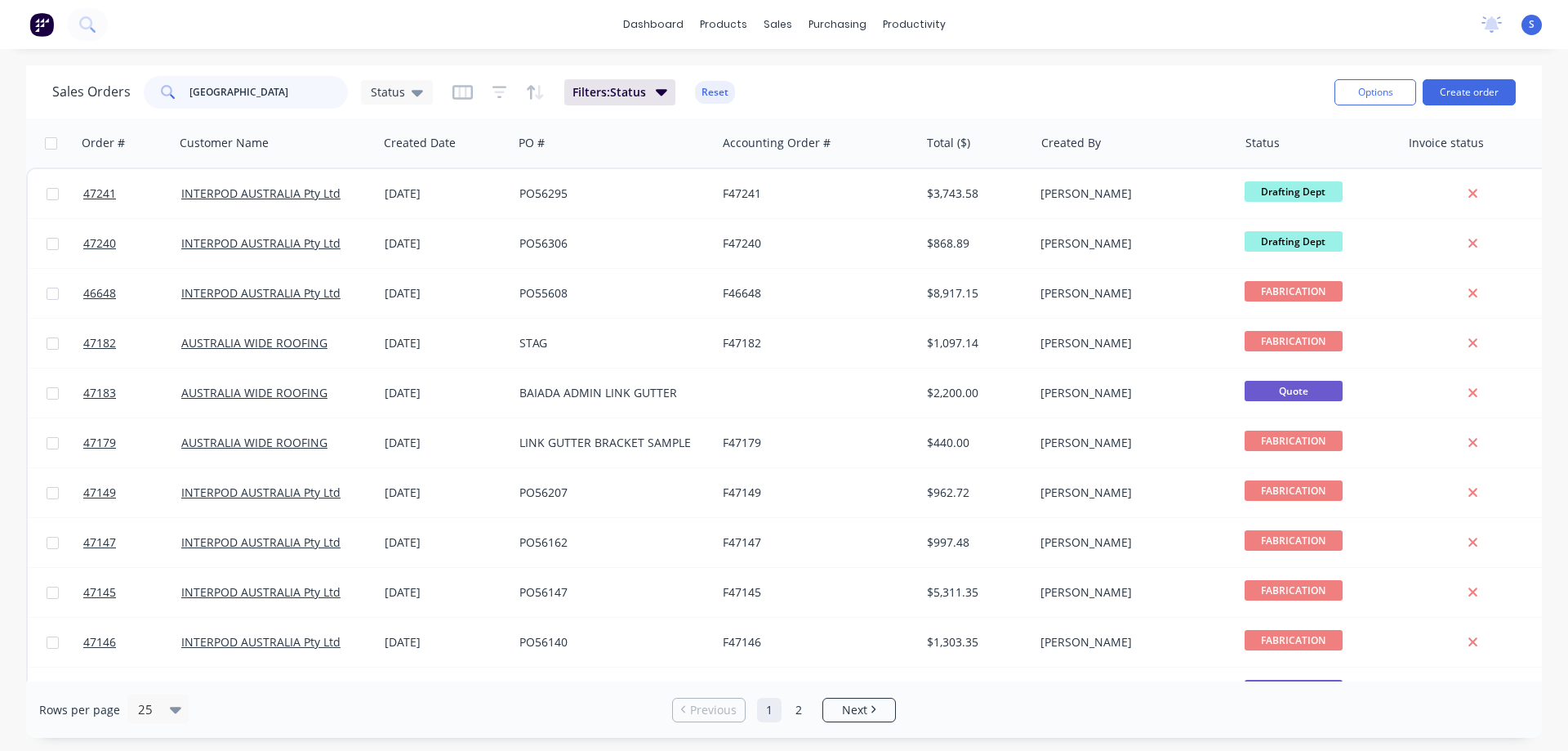
drag, startPoint x: 262, startPoint y: 103, endPoint x: 86, endPoint y: 97, distance: 176.1
click at [93, 97] on div "Sales Orders AUSTRALIA Status" at bounding box center [242, 92] width 381 height 32
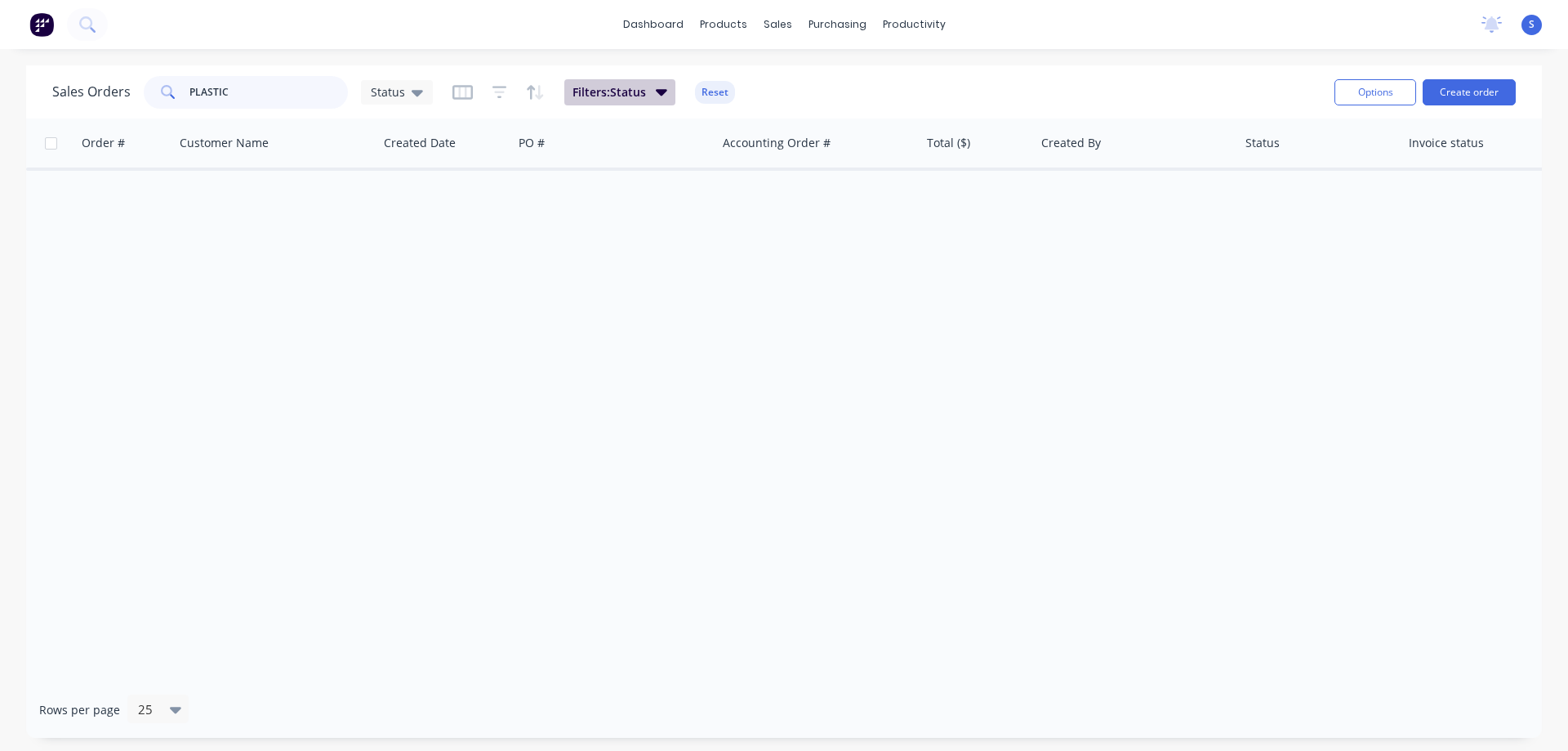
type input "PLASTIC"
click at [607, 95] on span "Filters: Status" at bounding box center [609, 92] width 73 height 16
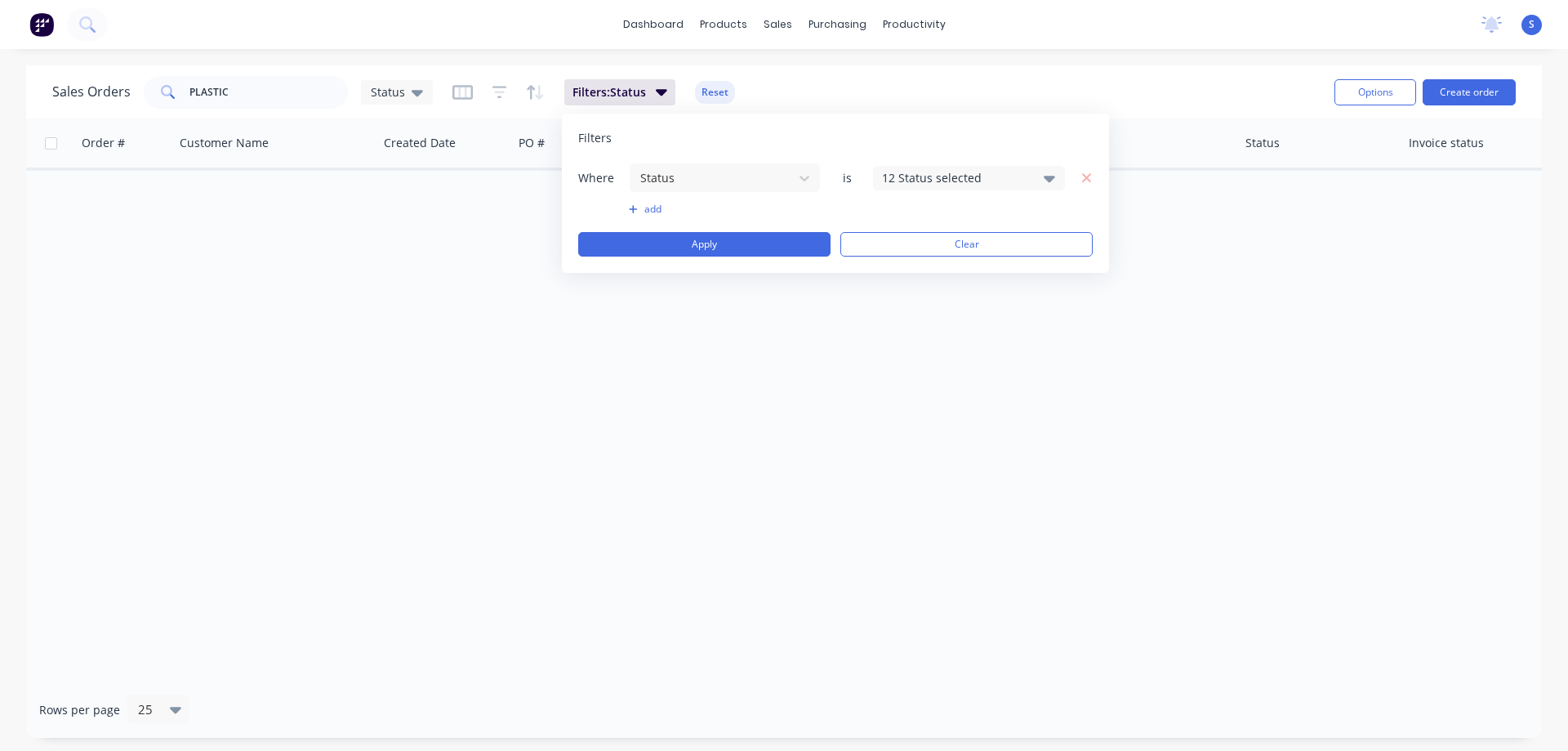
click at [916, 186] on div "12 Status selected" at bounding box center [969, 178] width 192 height 25
click at [904, 297] on div at bounding box center [900, 300] width 32 height 32
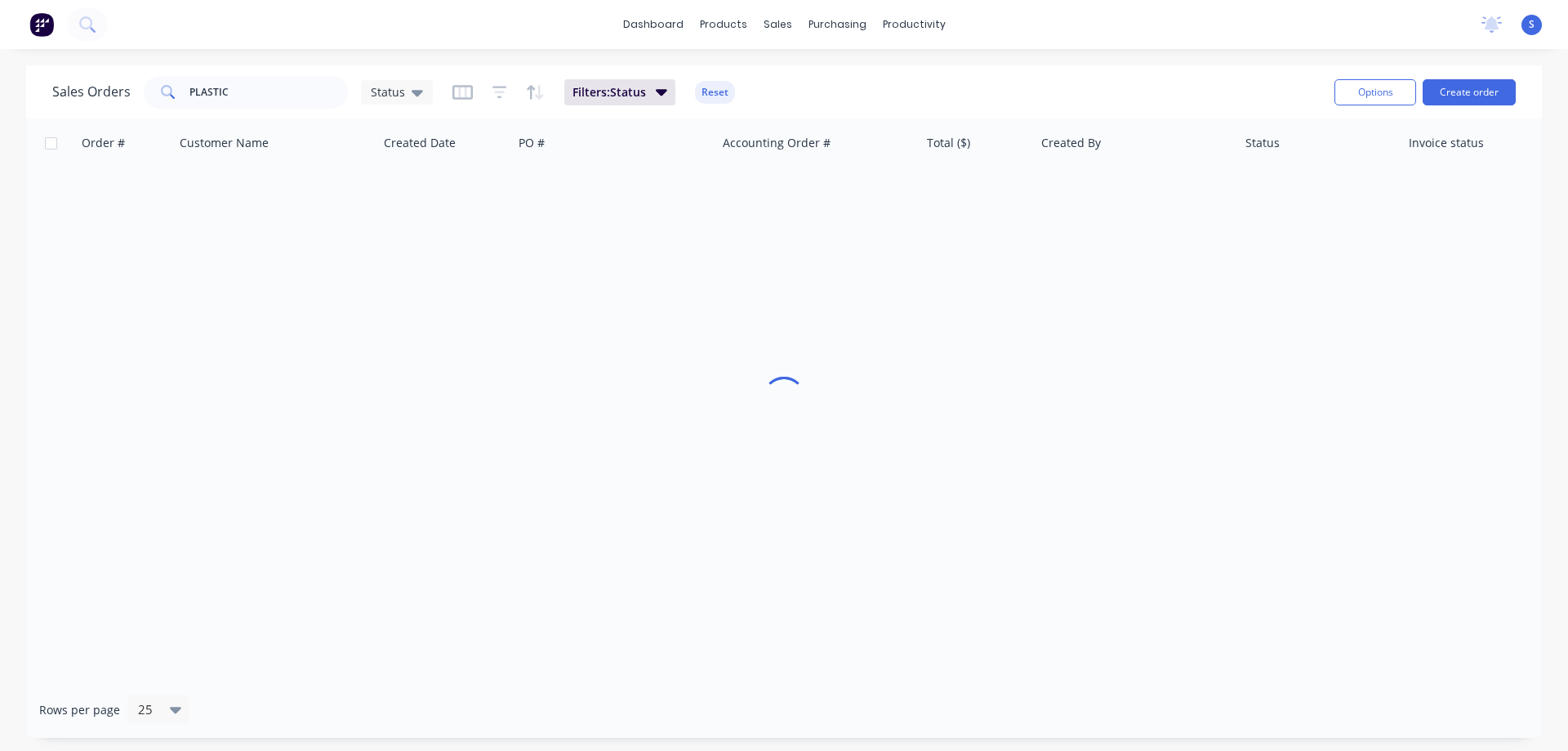
click at [1078, 37] on div "dashboard products sales purchasing productivity dashboard products Product Cat…" at bounding box center [784, 25] width 1568 height 49
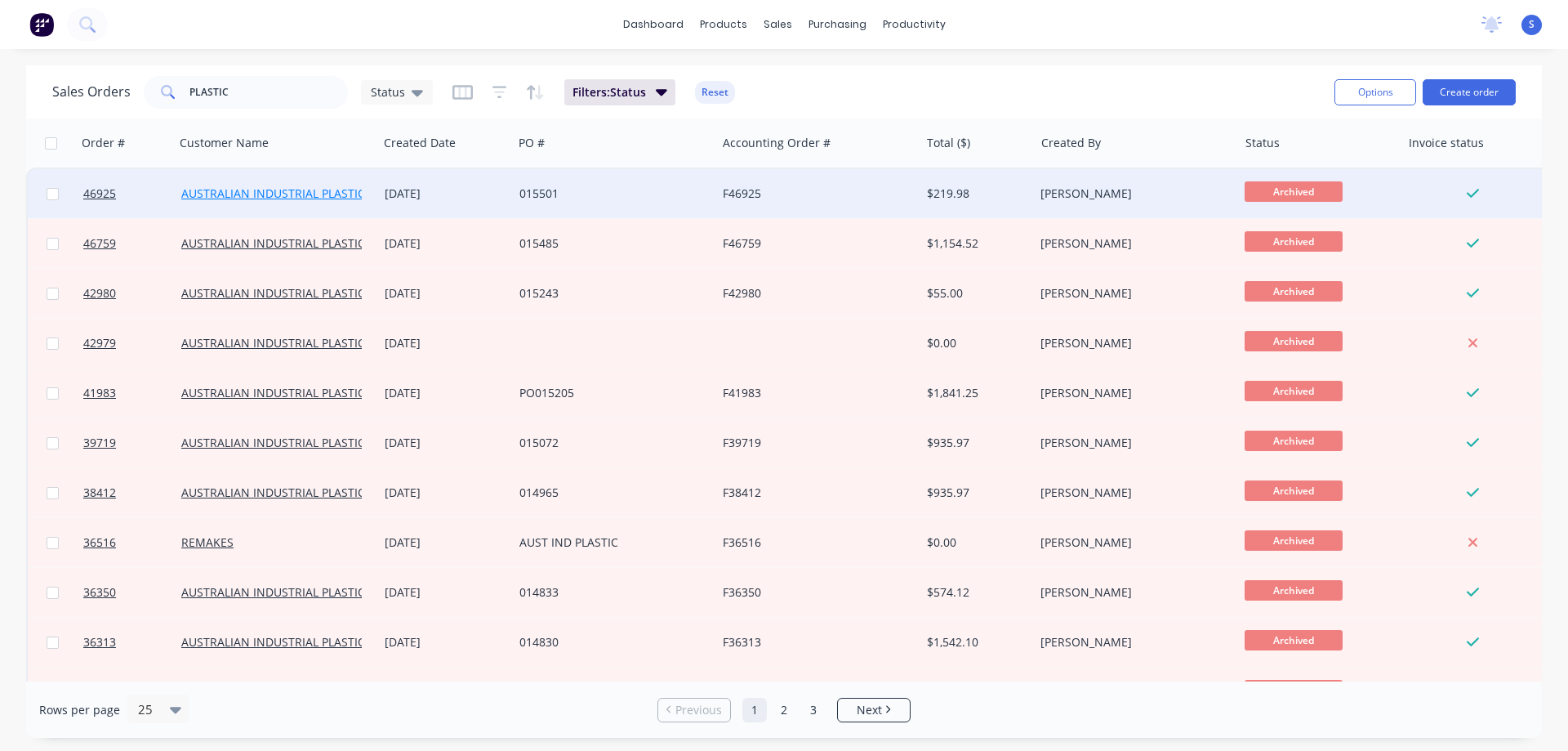
click at [269, 200] on link "AUSTRALIAN INDUSTRIAL PLASTICS" at bounding box center [277, 193] width 190 height 15
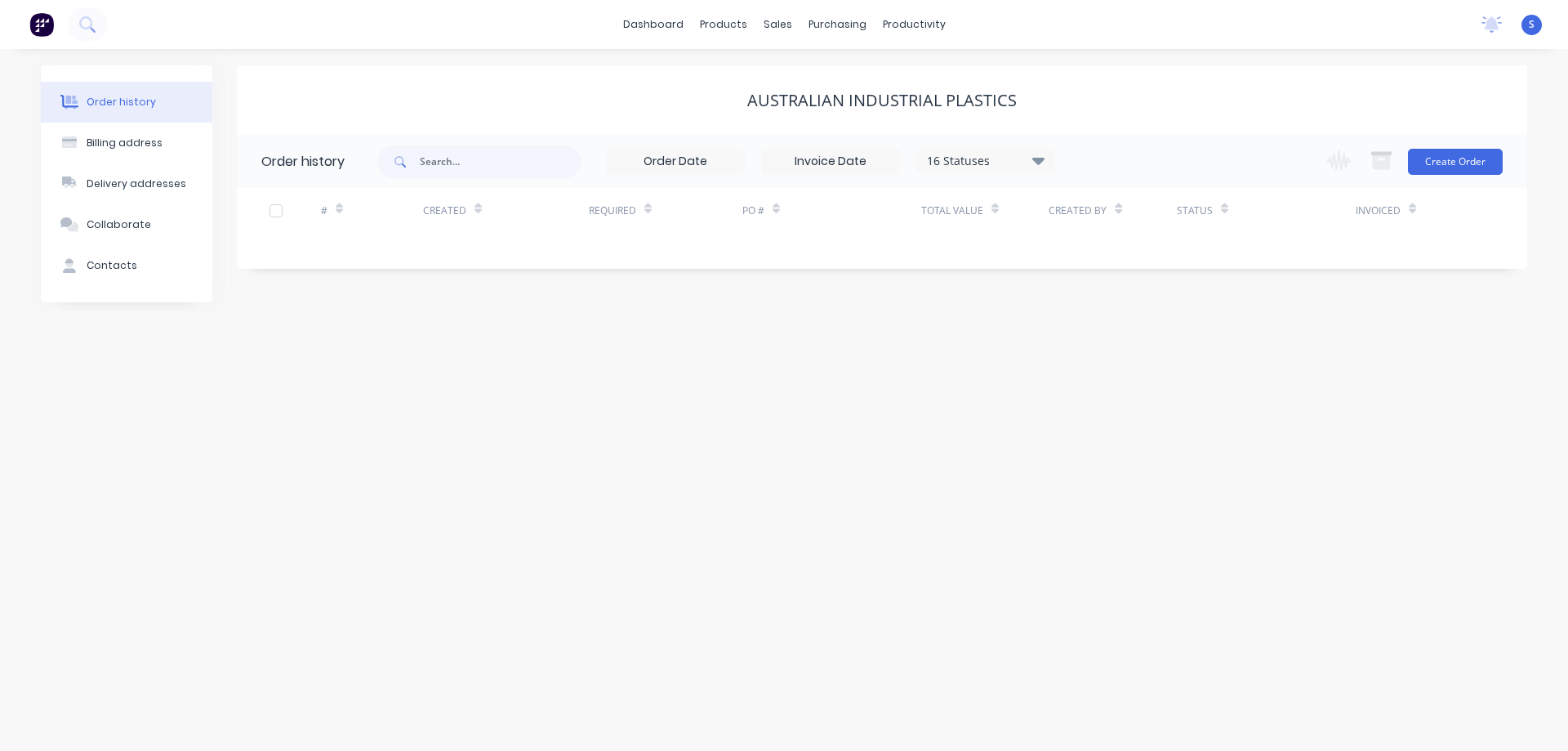
click at [1027, 148] on div "16 Statuses Invoice Status Invoiced Not Invoiced Partial Order Status All Archi…" at bounding box center [985, 161] width 139 height 25
click at [1036, 148] on div "16 Statuses Invoice Status Invoiced Not Invoiced Partial Order Status All Archi…" at bounding box center [985, 161] width 139 height 25
click at [1036, 158] on icon at bounding box center [1038, 161] width 12 height 8
click at [1090, 382] on div "Archived" at bounding box center [1019, 391] width 204 height 32
click at [1120, 381] on label at bounding box center [1120, 381] width 0 height 0
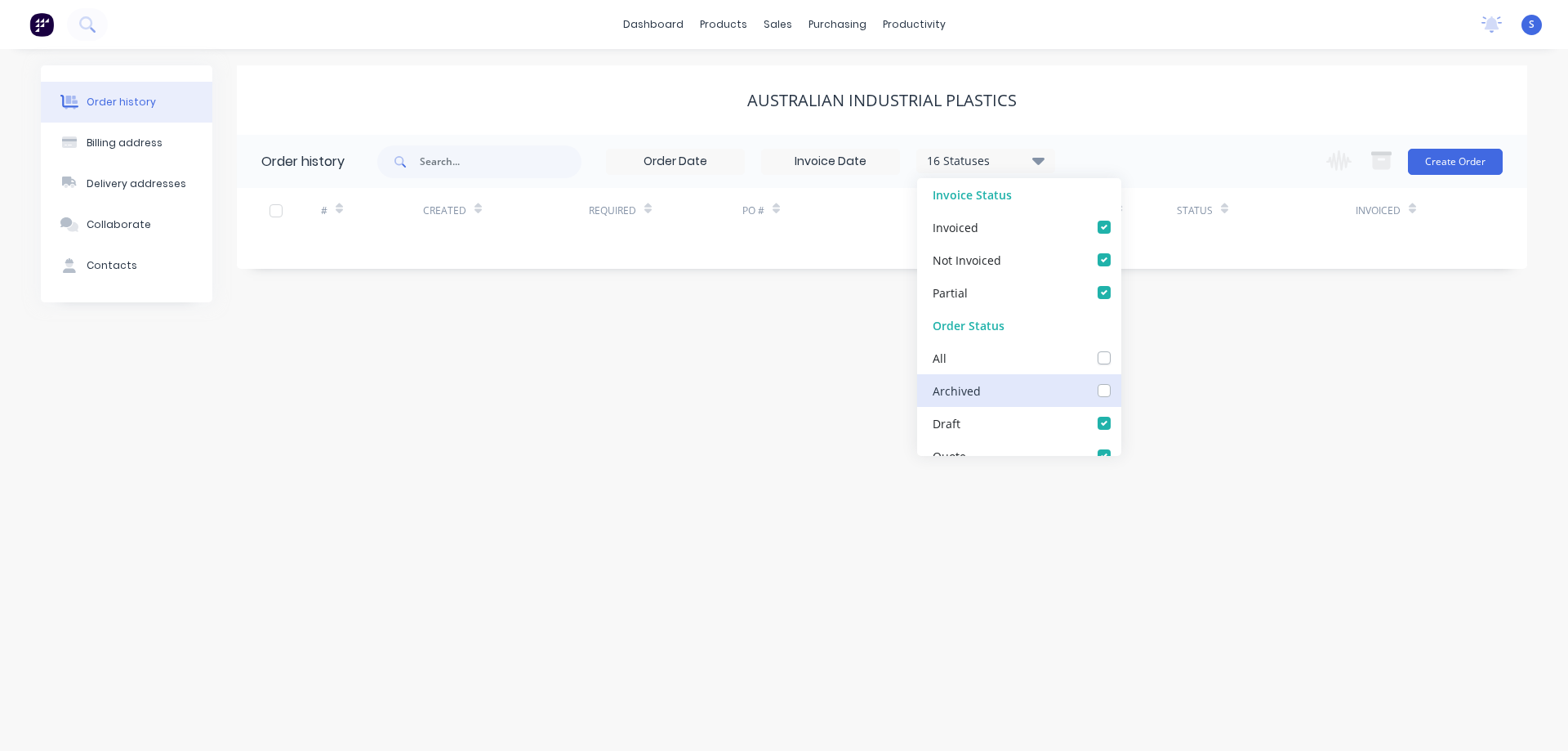
click at [1120, 393] on input "checkbox" at bounding box center [1127, 389] width 13 height 15
checkbox input "true"
click at [1133, 122] on div "AUSTRALIAN INDUSTRIAL PLASTICS" at bounding box center [882, 100] width 1291 height 69
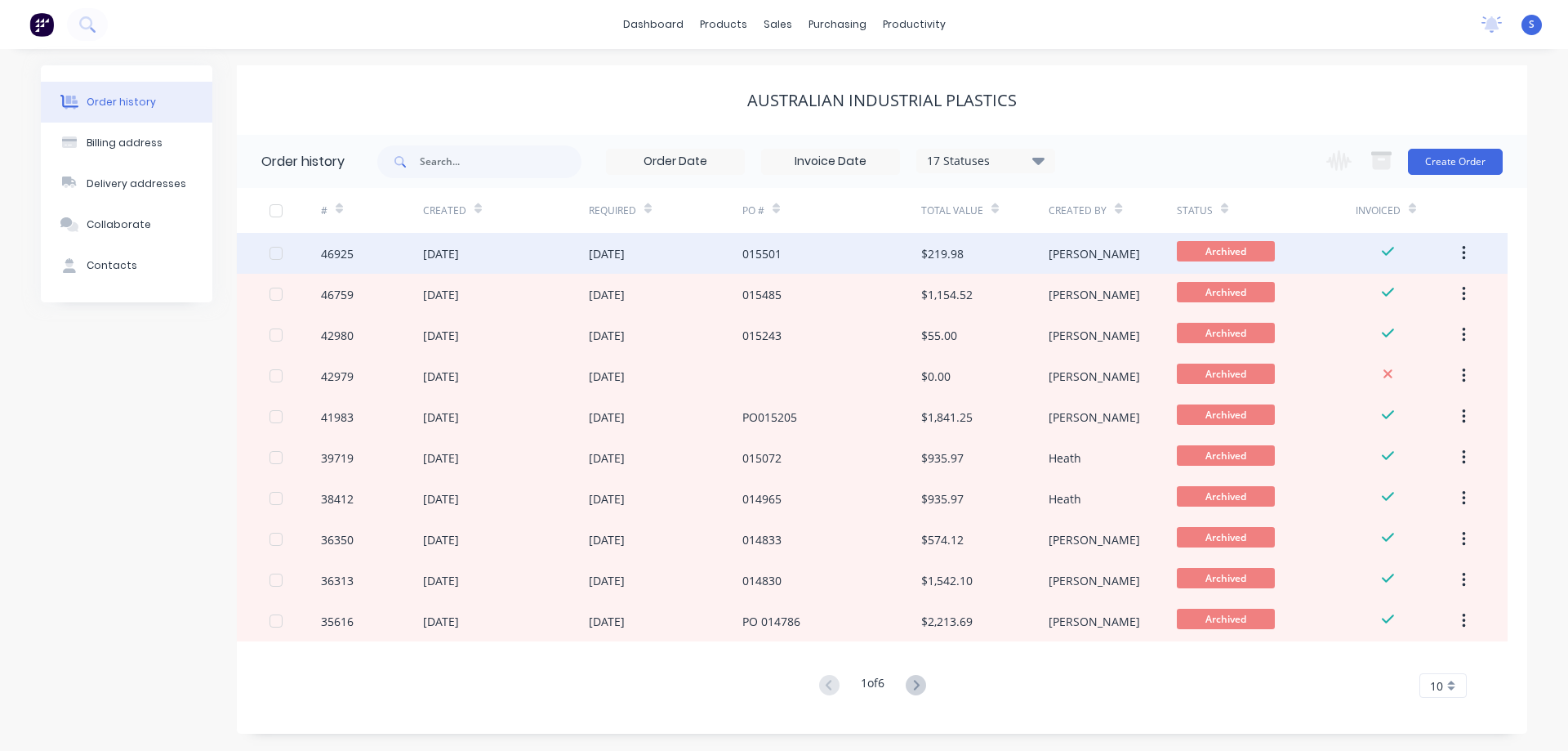
click at [542, 254] on div "12 Aug 2025" at bounding box center [506, 253] width 165 height 41
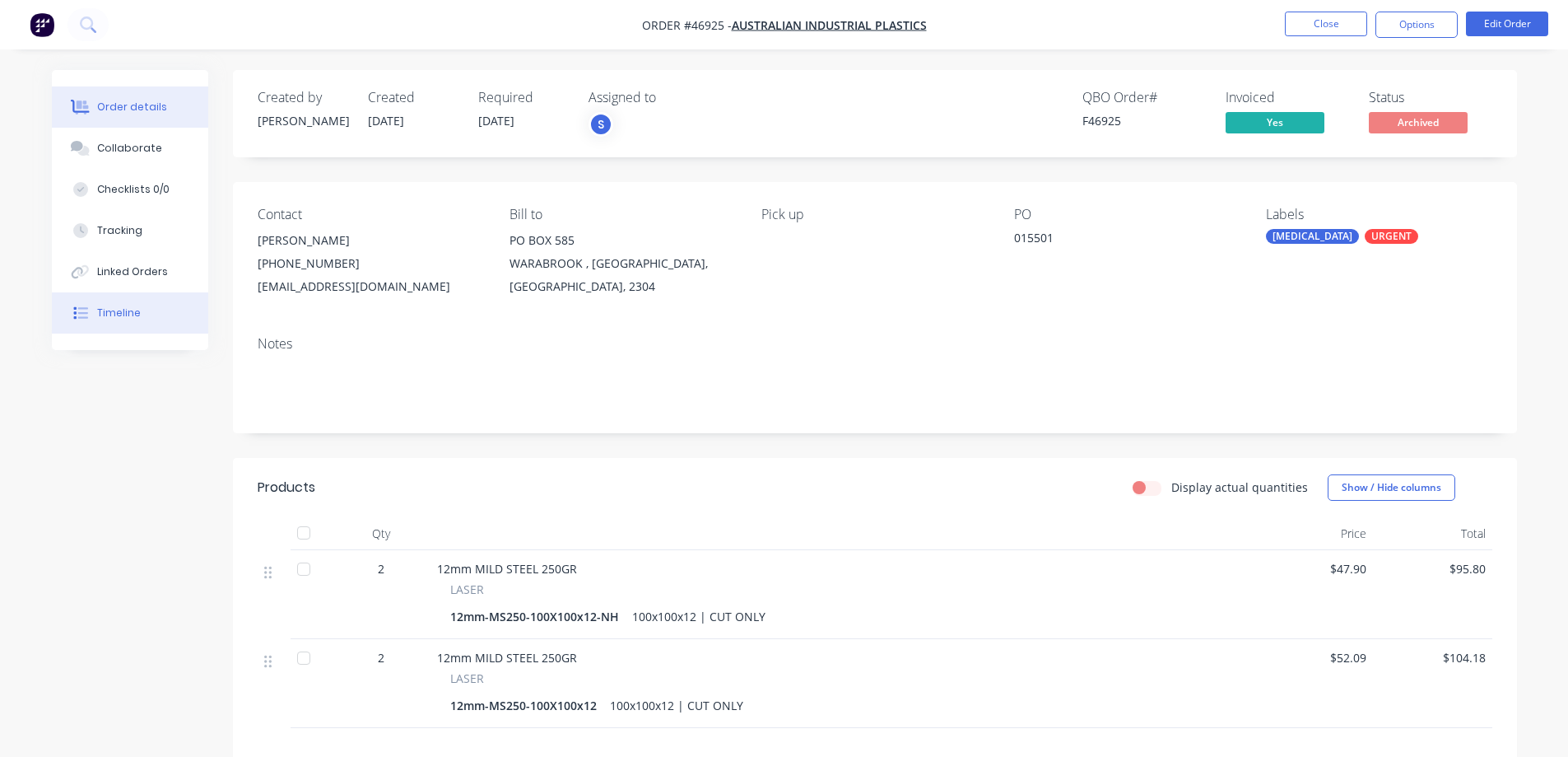
click at [130, 308] on div "Timeline" at bounding box center [119, 312] width 44 height 14
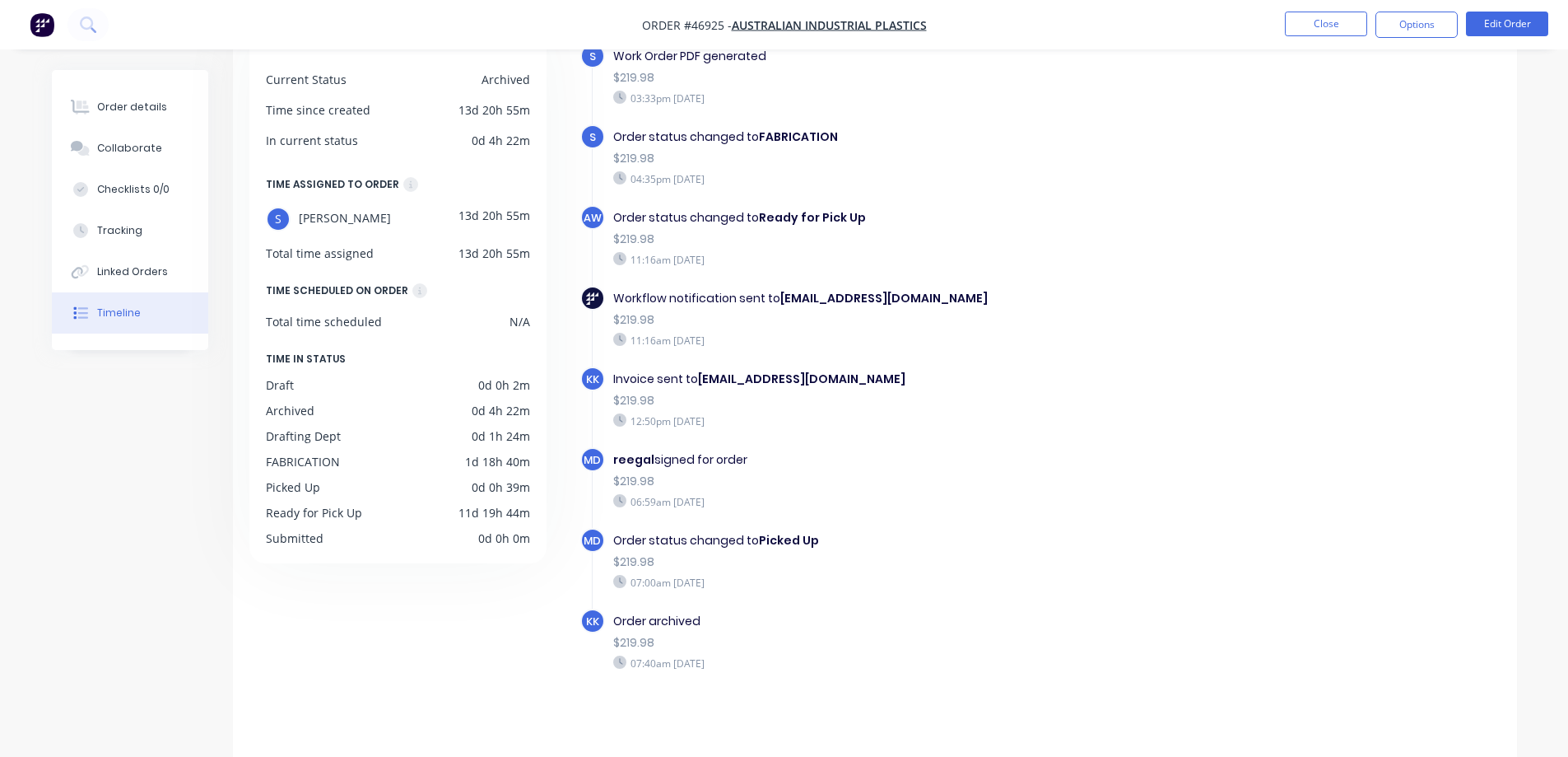
scroll to position [126, 0]
